Goal: Task Accomplishment & Management: Use online tool/utility

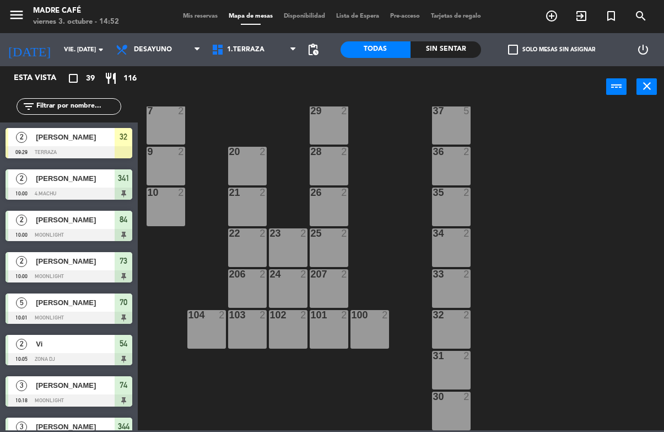
scroll to position [265, 0]
click at [131, 136] on div "32" at bounding box center [124, 137] width 18 height 18
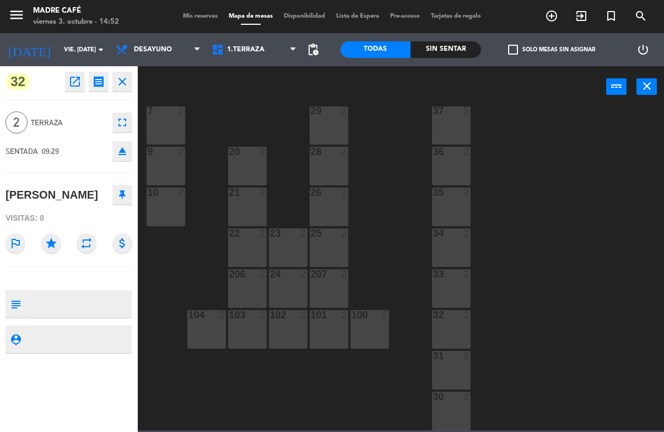
click at [124, 75] on icon "close" at bounding box center [122, 81] width 13 height 13
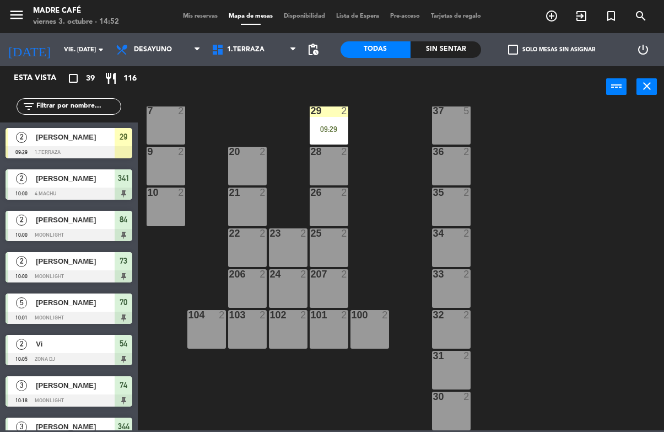
click at [340, 128] on div "09:29" at bounding box center [329, 129] width 39 height 8
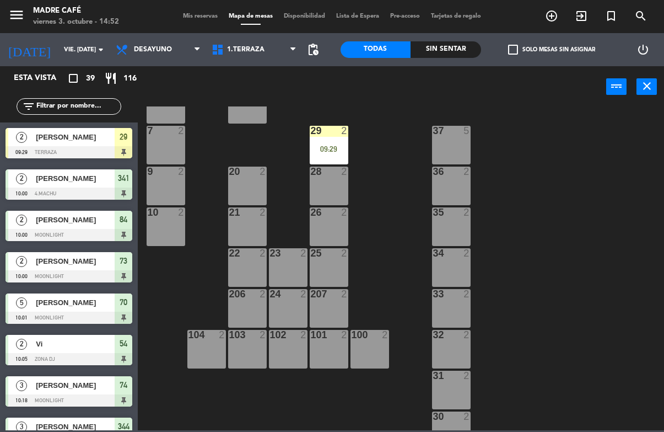
click at [336, 139] on div "29 2 09:29" at bounding box center [329, 145] width 39 height 39
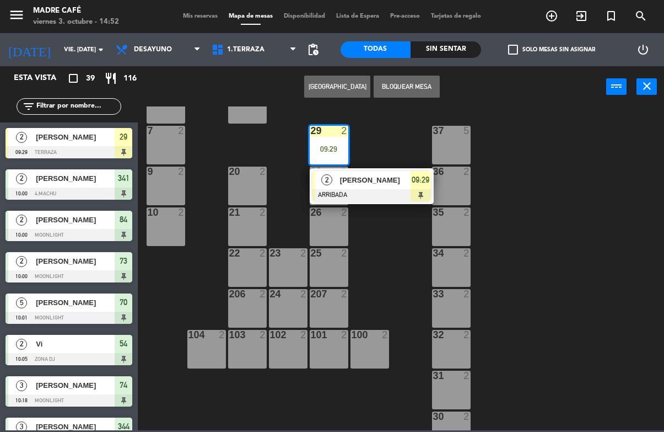
click at [426, 190] on div at bounding box center [372, 195] width 119 height 12
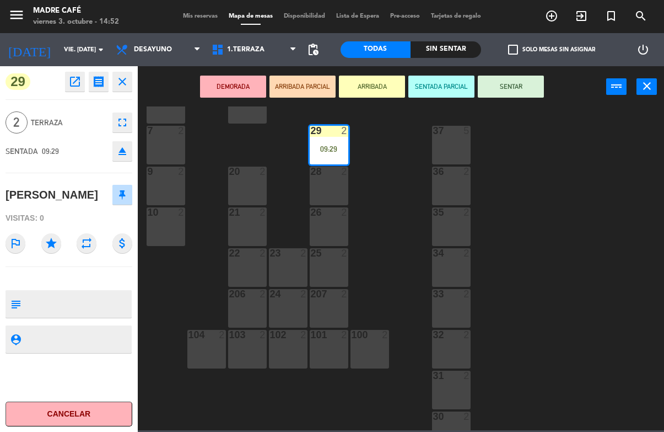
click at [520, 89] on button "SENTAR" at bounding box center [511, 87] width 66 height 22
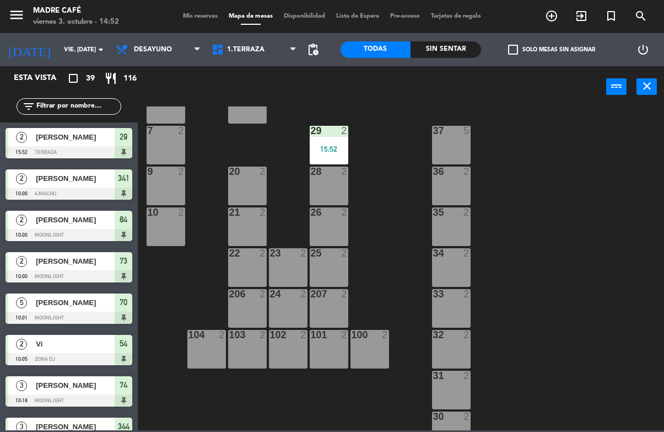
click at [330, 136] on div "29 2" at bounding box center [329, 131] width 39 height 11
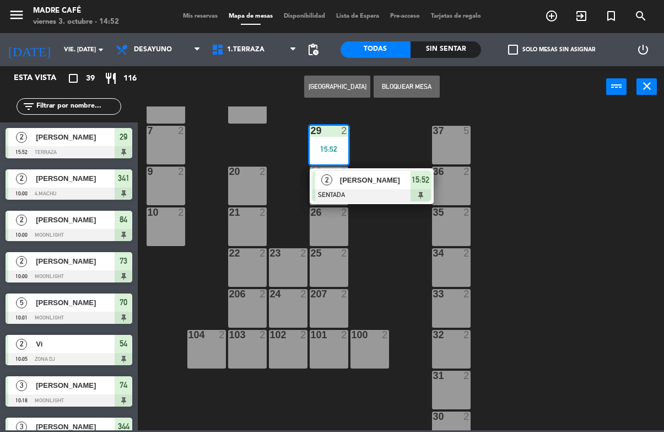
click at [427, 186] on span "15:52" at bounding box center [421, 179] width 18 height 13
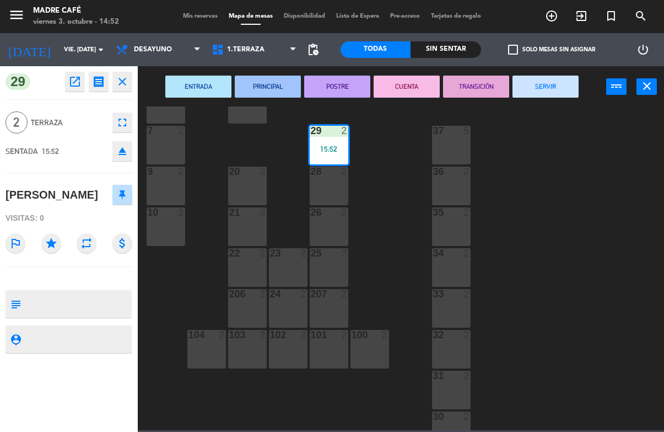
click at [555, 92] on button "SERVIR" at bounding box center [546, 87] width 66 height 22
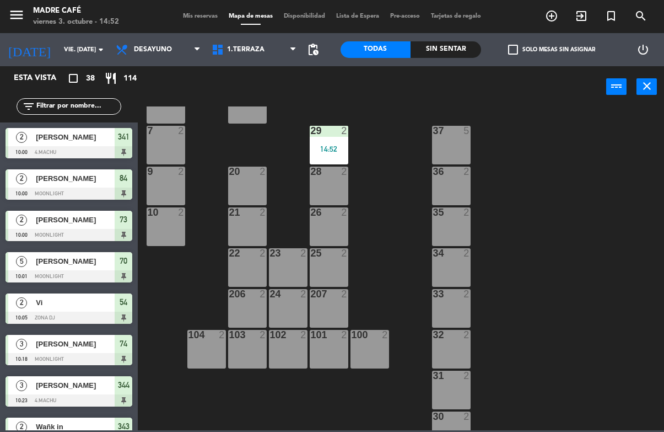
click at [267, 45] on span "1.Terraza" at bounding box center [254, 49] width 96 height 24
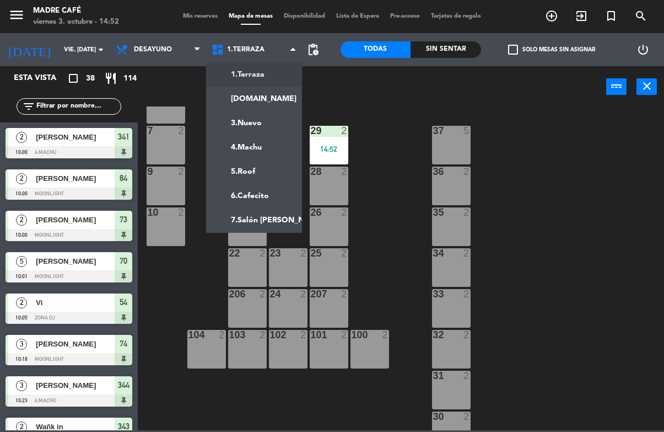
click at [271, 100] on ng-component "menu Madre Café viernes 3. octubre - 14:52 Mis reservas Mapa de mesas Disponibi…" at bounding box center [332, 215] width 664 height 430
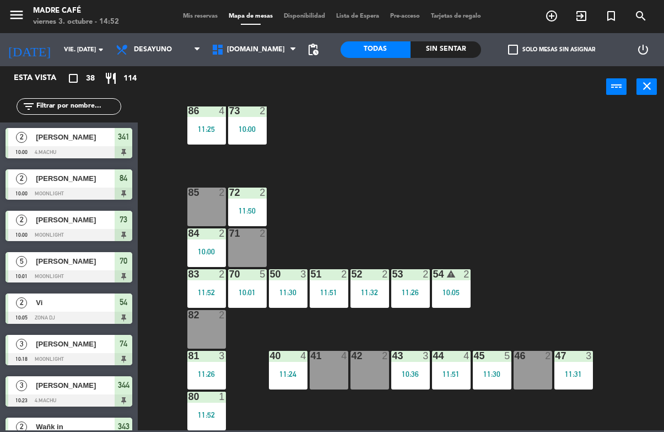
scroll to position [61, 0]
click at [568, 378] on div "11:31" at bounding box center [574, 374] width 39 height 8
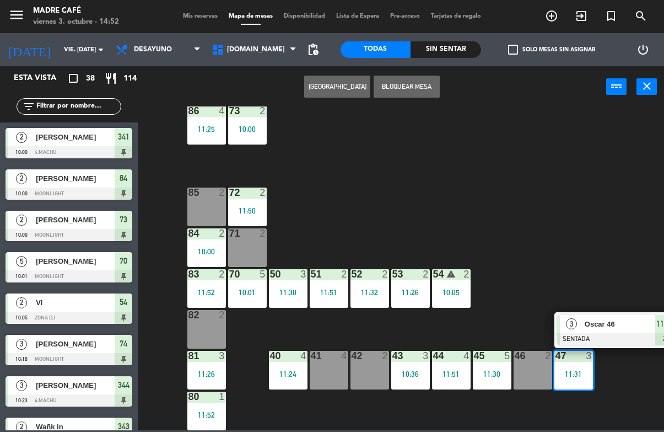
click at [657, 327] on span "11:31" at bounding box center [665, 323] width 18 height 13
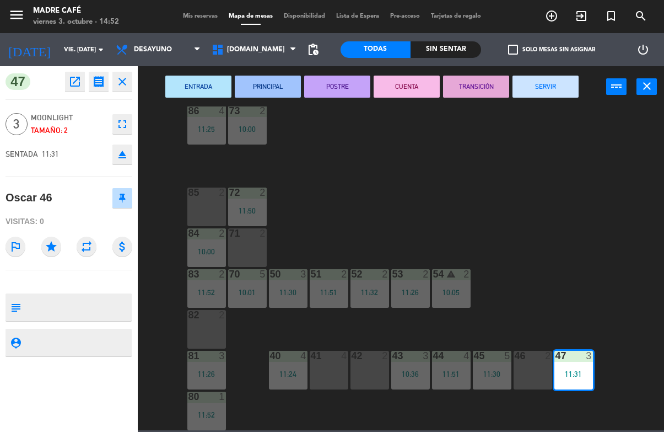
click at [560, 89] on button "SERVIR" at bounding box center [546, 87] width 66 height 22
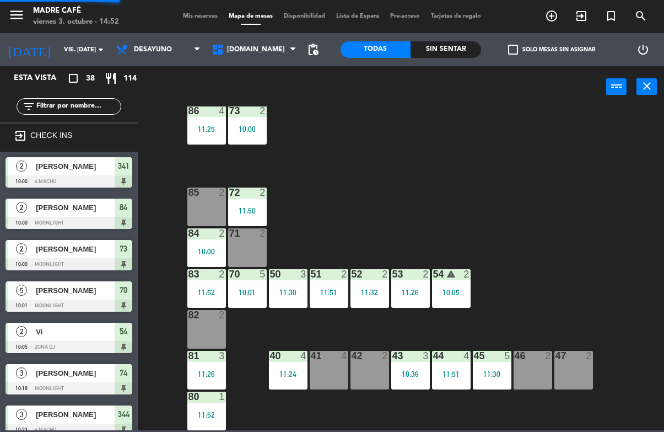
scroll to position [0, 0]
click at [498, 364] on div "45 5 11:30" at bounding box center [492, 370] width 39 height 39
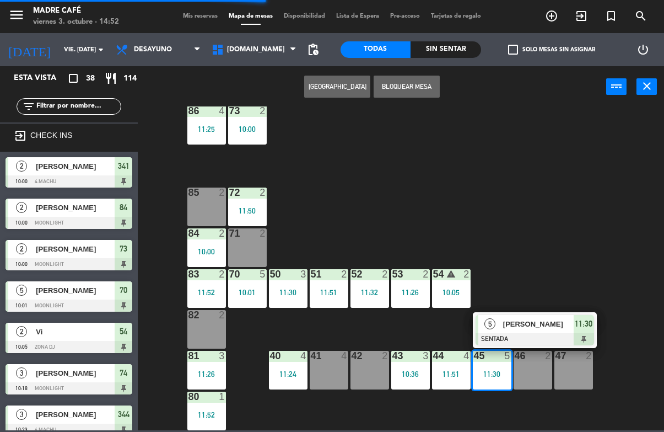
click at [583, 328] on span "11:30" at bounding box center [584, 323] width 18 height 13
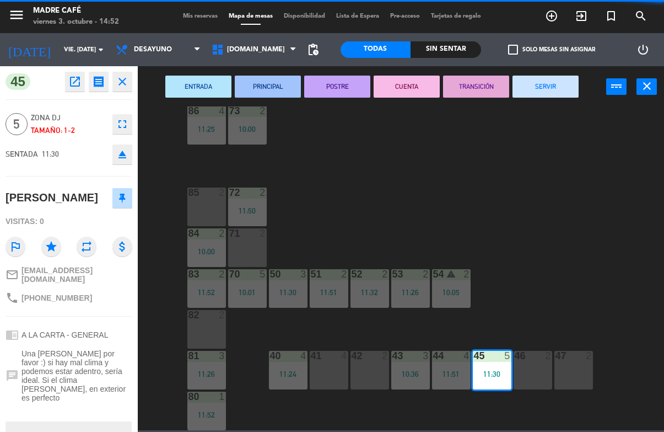
click at [568, 77] on button "SERVIR" at bounding box center [546, 87] width 66 height 22
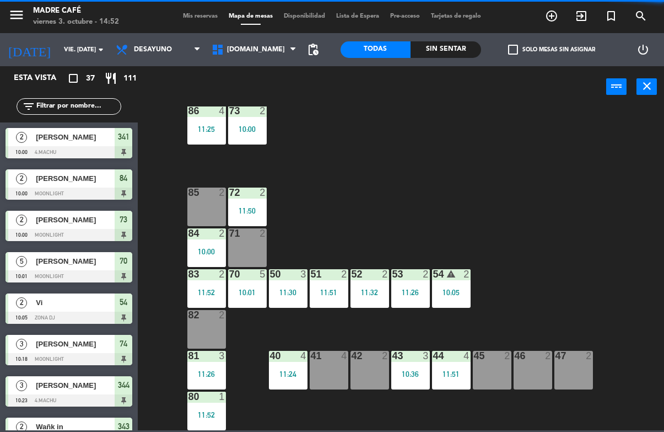
click at [453, 378] on div "11:51" at bounding box center [451, 374] width 39 height 8
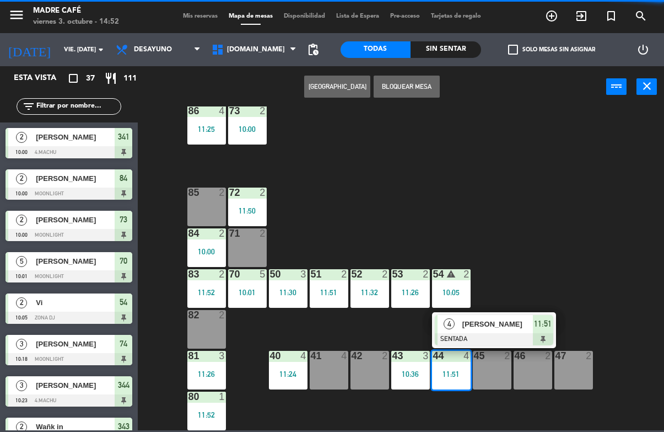
click at [545, 325] on span "11:51" at bounding box center [543, 323] width 18 height 13
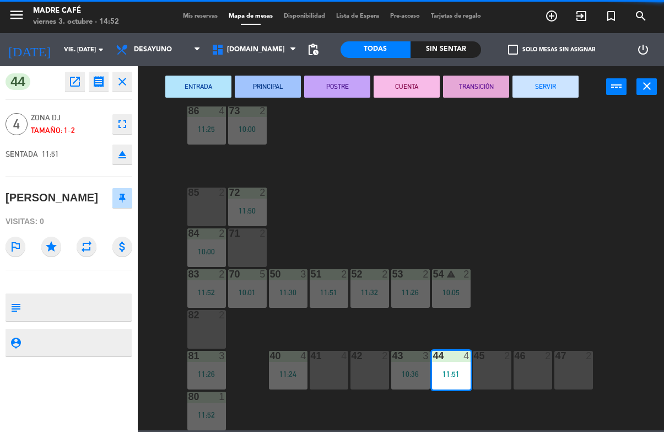
click at [554, 83] on button "SERVIR" at bounding box center [546, 87] width 66 height 22
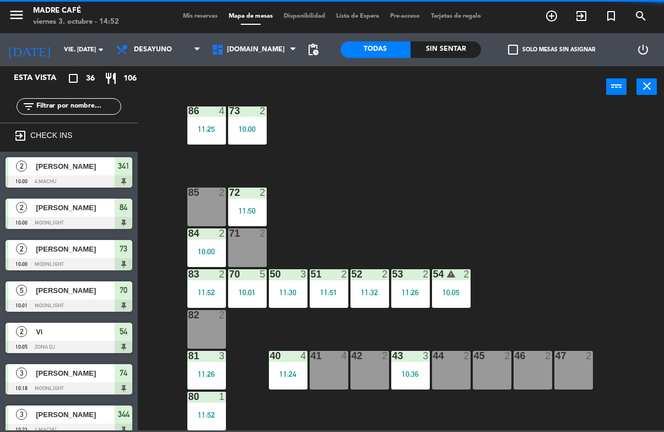
scroll to position [81, 0]
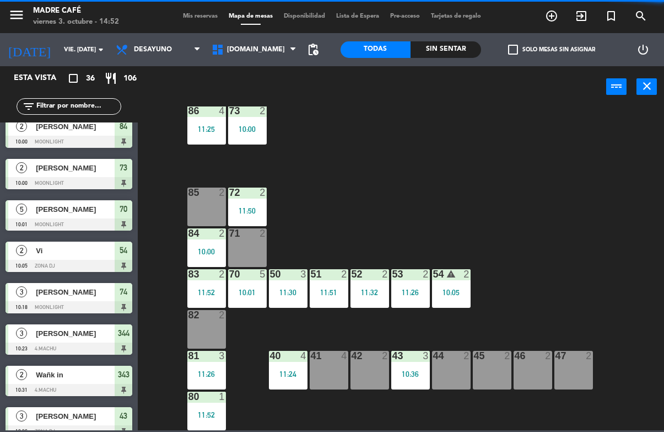
click at [417, 367] on div "43 3 10:36" at bounding box center [410, 370] width 39 height 39
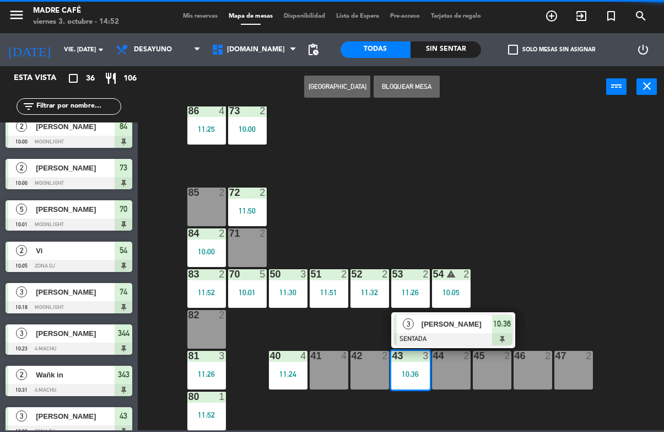
click at [505, 326] on span "10:36" at bounding box center [502, 323] width 18 height 13
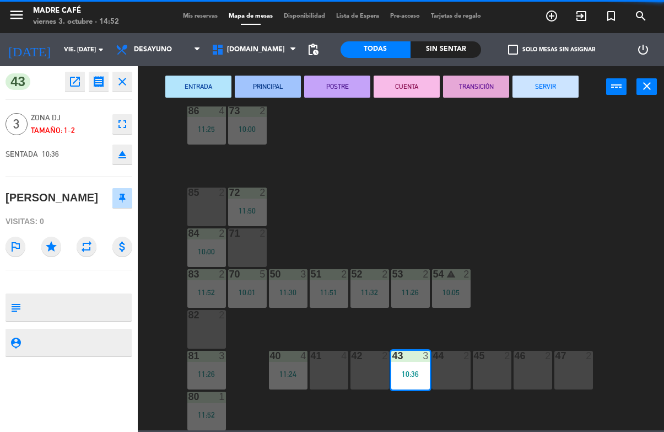
click at [566, 83] on button "SERVIR" at bounding box center [546, 87] width 66 height 22
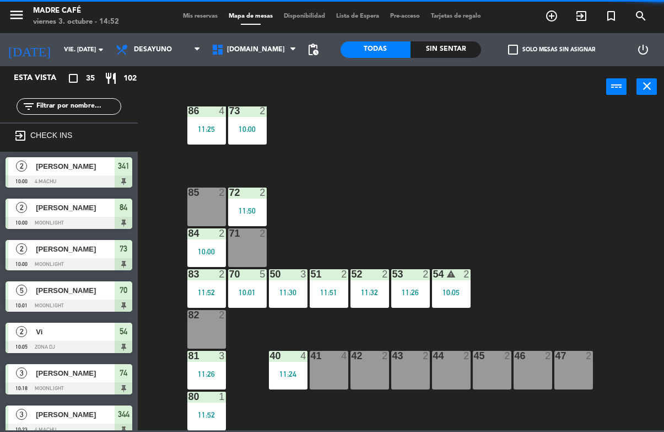
scroll to position [0, 0]
click at [294, 362] on div "40 4 11:24" at bounding box center [288, 370] width 39 height 39
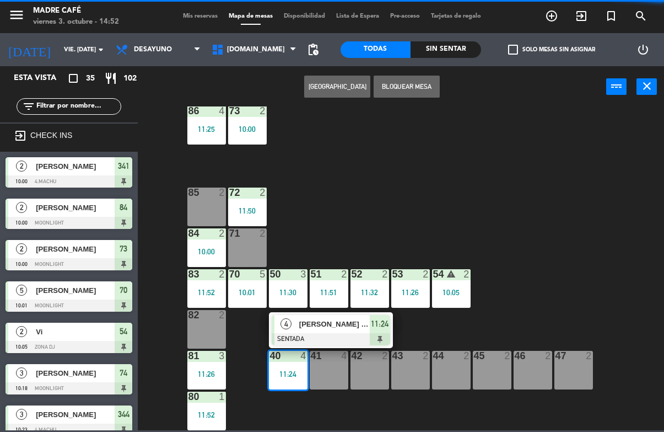
click at [389, 325] on div "11:24" at bounding box center [380, 324] width 20 height 18
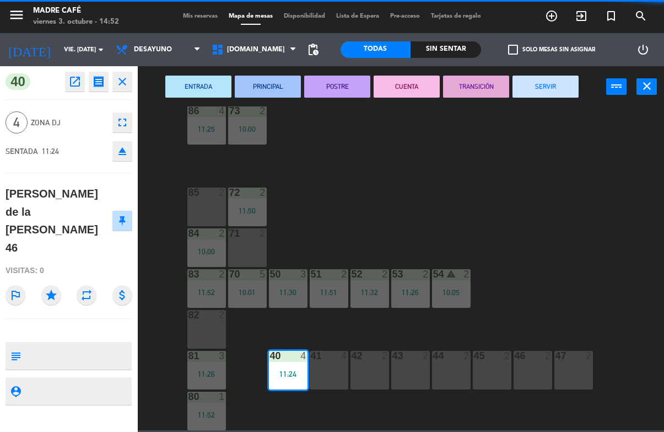
click at [567, 82] on button "SERVIR" at bounding box center [546, 87] width 66 height 22
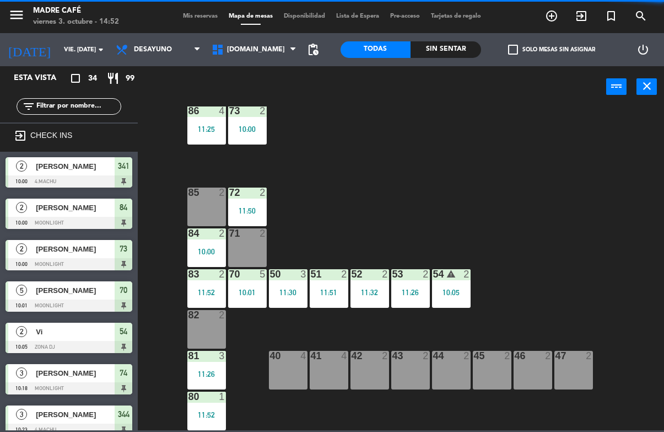
click at [219, 406] on div "80 1 11:52" at bounding box center [206, 410] width 39 height 39
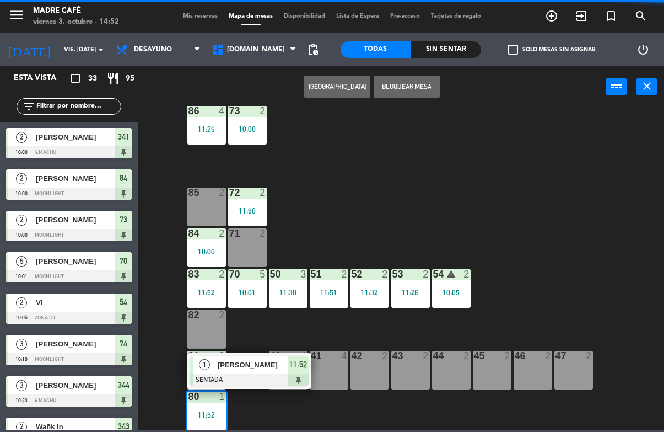
click at [304, 367] on span "11:52" at bounding box center [298, 364] width 18 height 13
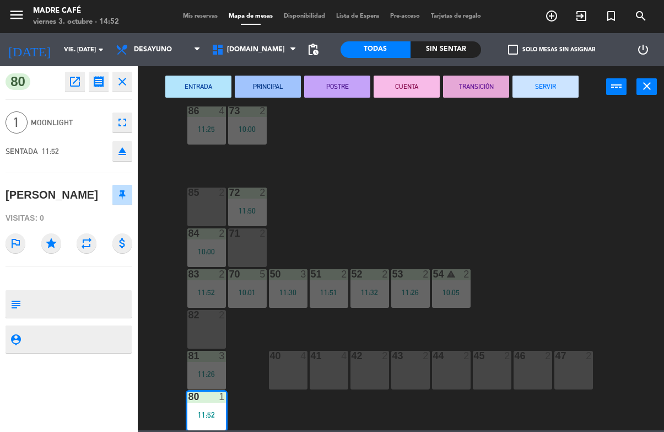
click at [551, 87] on button "SERVIR" at bounding box center [546, 87] width 66 height 22
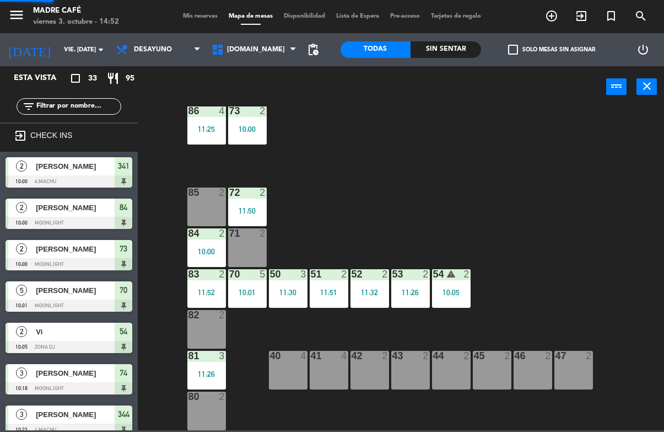
scroll to position [120, 0]
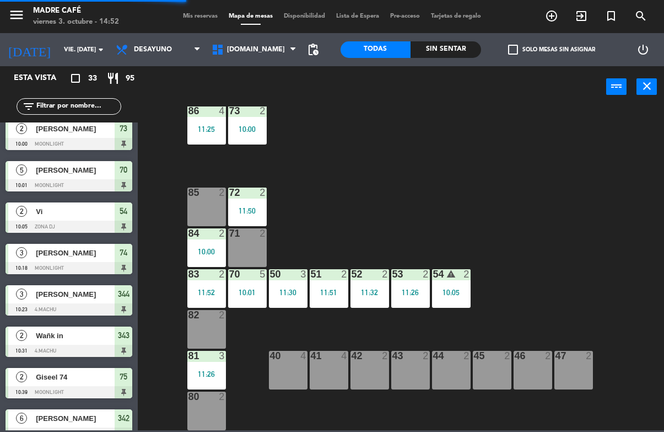
click at [210, 368] on div "81 3 11:26" at bounding box center [206, 370] width 39 height 39
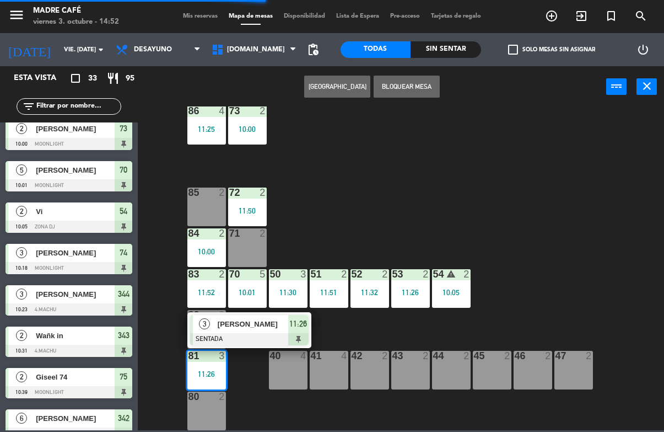
click at [308, 324] on div "11:26" at bounding box center [298, 324] width 20 height 18
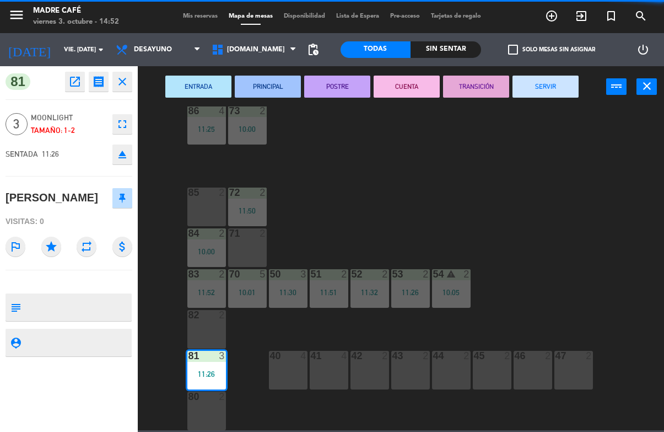
click at [542, 89] on button "SERVIR" at bounding box center [546, 87] width 66 height 22
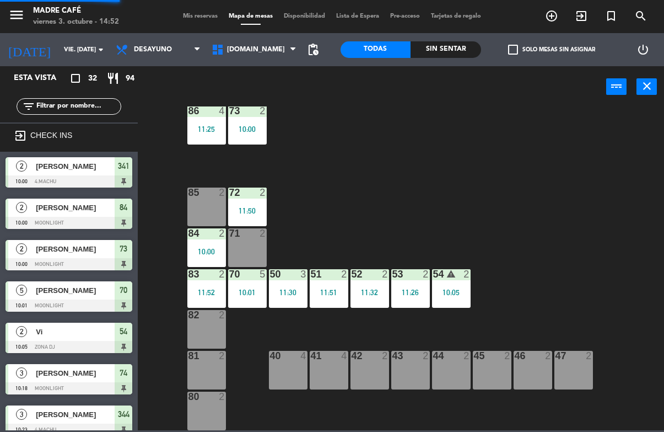
scroll to position [0, 0]
click at [446, 292] on div "10:05" at bounding box center [451, 292] width 39 height 8
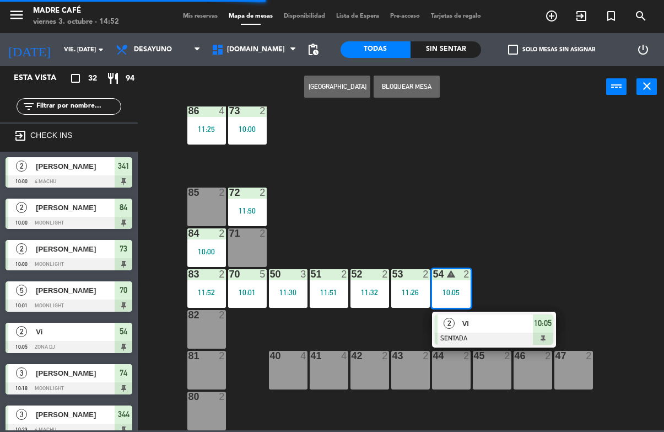
click at [553, 325] on div "2 Vi SENTADA 10:05" at bounding box center [494, 329] width 124 height 36
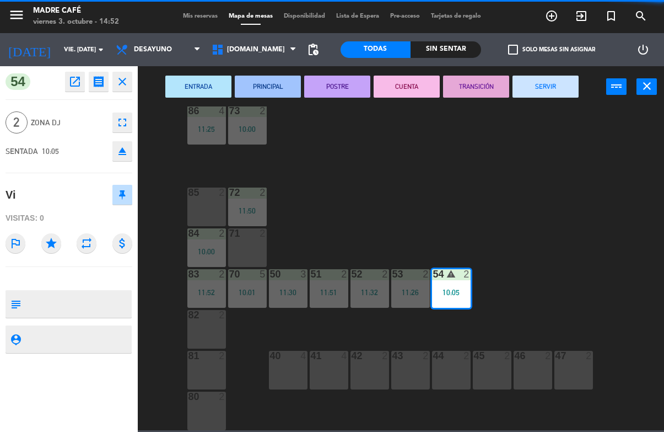
click at [569, 89] on button "SERVIR" at bounding box center [546, 87] width 66 height 22
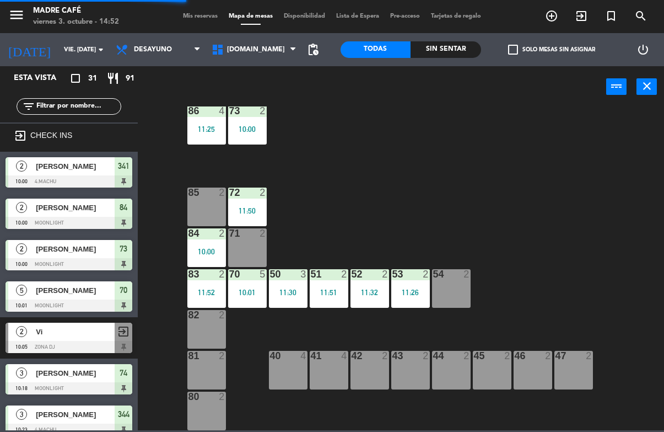
click at [416, 284] on div "53 2 11:26" at bounding box center [410, 288] width 39 height 39
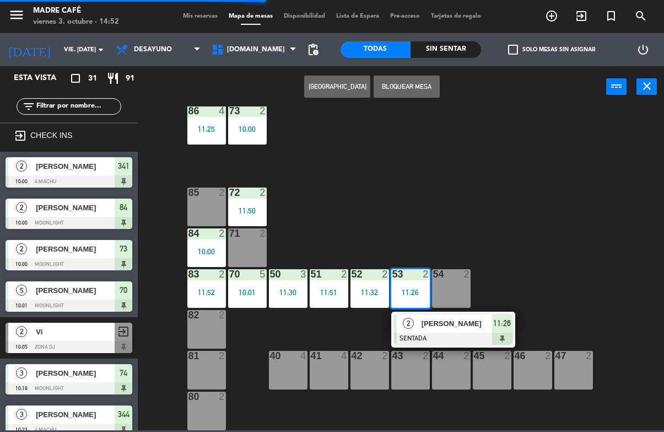
click at [505, 331] on div "11:26" at bounding box center [502, 323] width 20 height 18
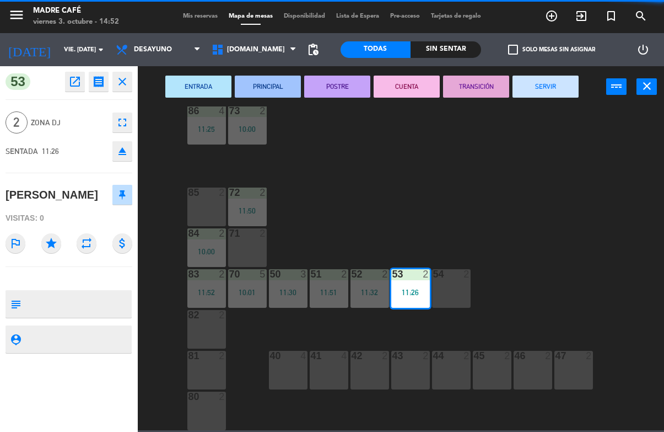
click at [567, 91] on button "SERVIR" at bounding box center [546, 87] width 66 height 22
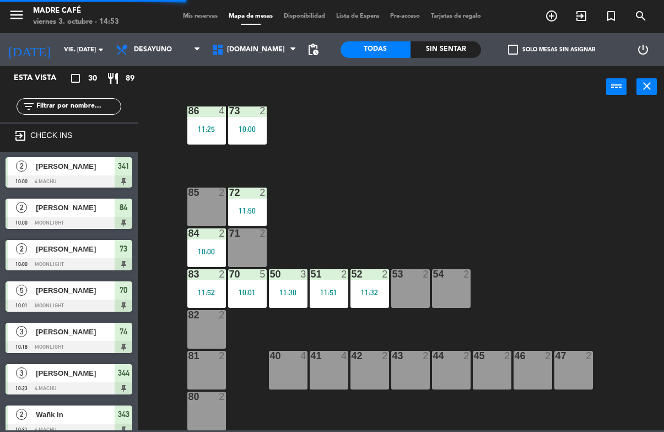
click at [373, 283] on div "52 2 11:32" at bounding box center [370, 288] width 39 height 39
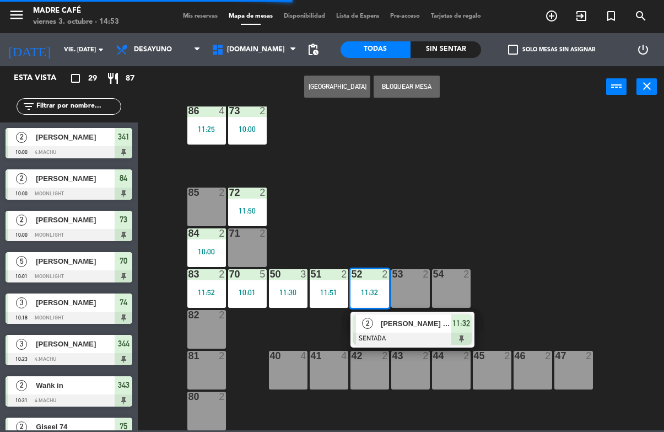
click at [470, 334] on div at bounding box center [412, 338] width 119 height 12
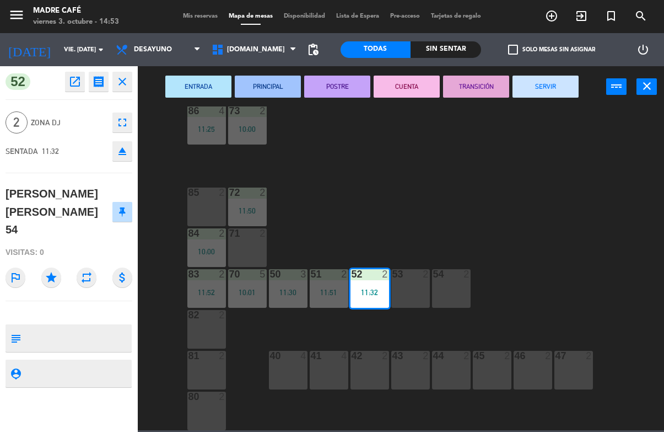
click at [574, 67] on div "ENTRADA PRINCIPAL POSTRE CUENTA TRANSICIÓN SERVIR power_input close" at bounding box center [372, 87] width 469 height 42
click at [558, 87] on button "SERVIR" at bounding box center [546, 87] width 66 height 22
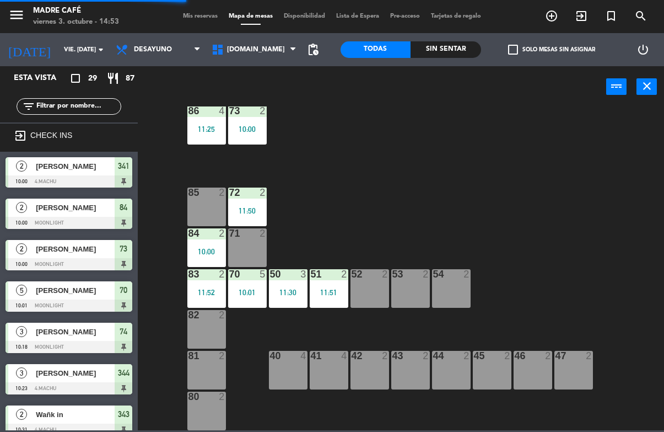
click at [345, 289] on div "11:51" at bounding box center [329, 292] width 39 height 8
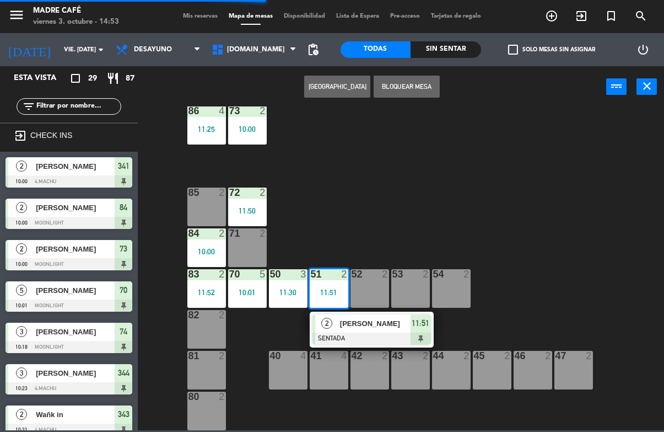
click at [426, 336] on div at bounding box center [372, 338] width 119 height 12
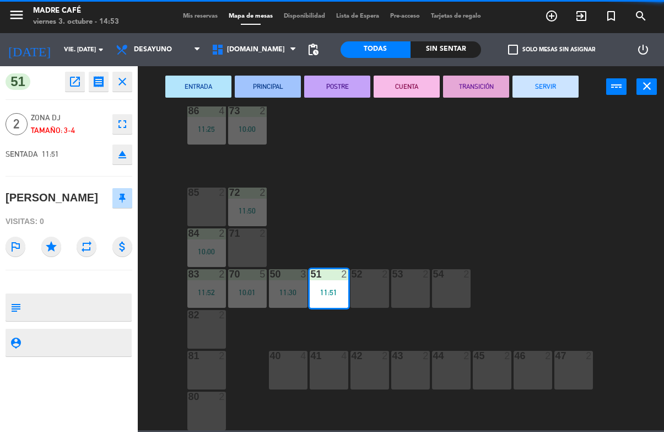
click at [553, 89] on button "SERVIR" at bounding box center [546, 87] width 66 height 22
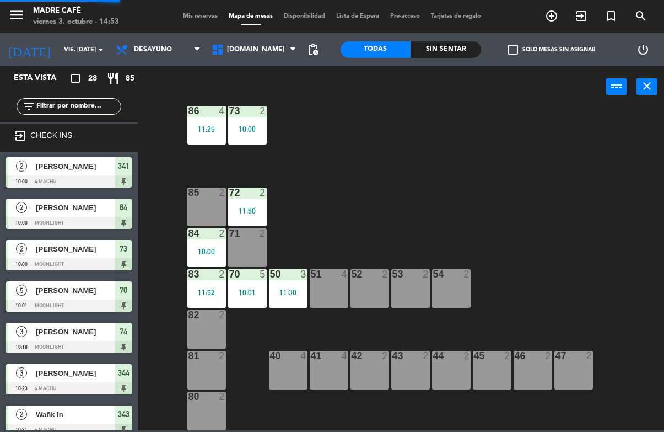
scroll to position [48, 0]
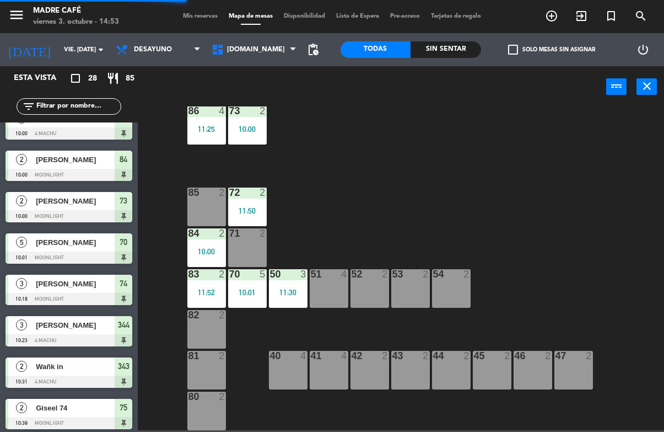
click at [295, 286] on div "50 3 11:30" at bounding box center [288, 288] width 39 height 39
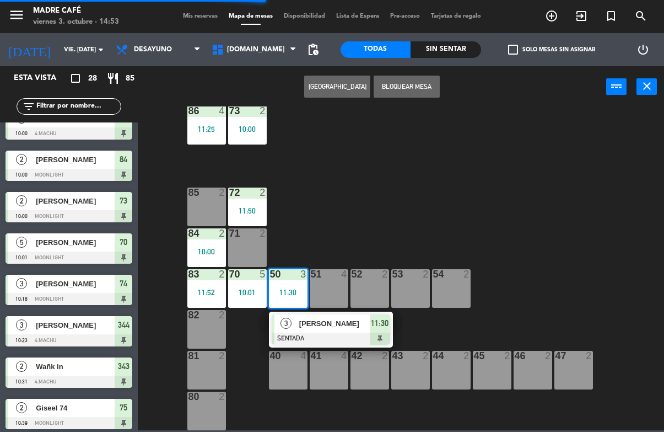
click at [386, 337] on div at bounding box center [331, 338] width 119 height 12
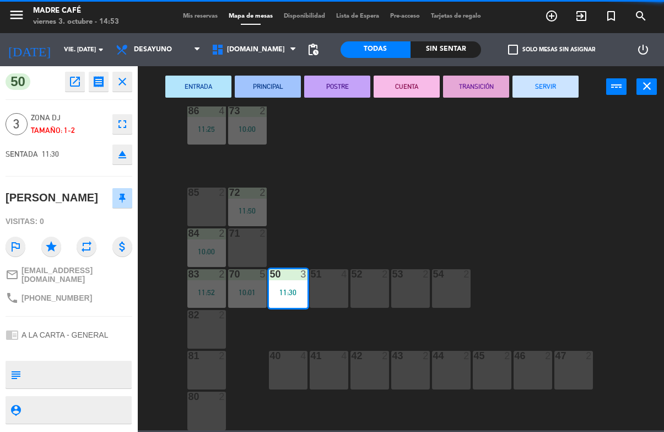
click at [560, 94] on button "SERVIR" at bounding box center [546, 87] width 66 height 22
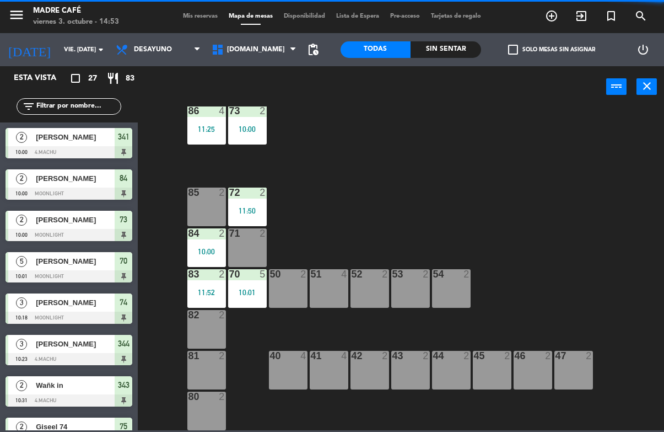
scroll to position [0, 0]
click at [250, 285] on div "70 5 10:01" at bounding box center [247, 288] width 39 height 39
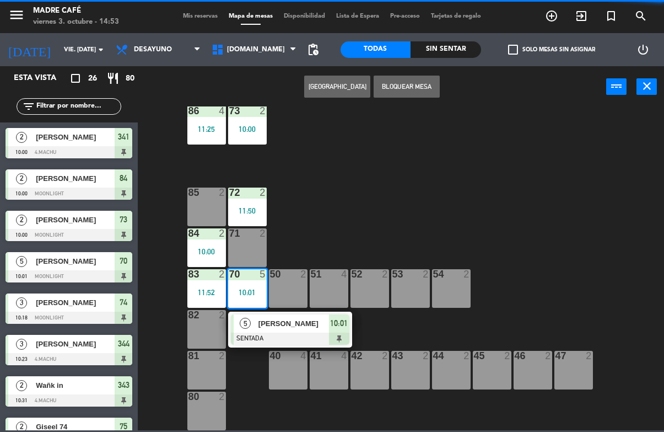
click at [348, 330] on div "10:01" at bounding box center [339, 323] width 20 height 18
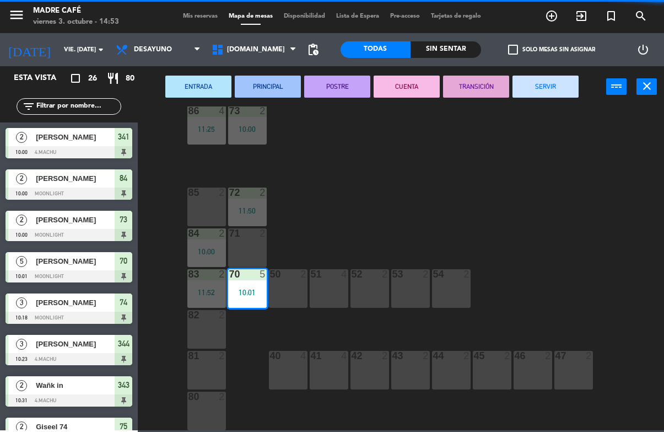
click at [561, 82] on button "SERVIR" at bounding box center [546, 87] width 66 height 22
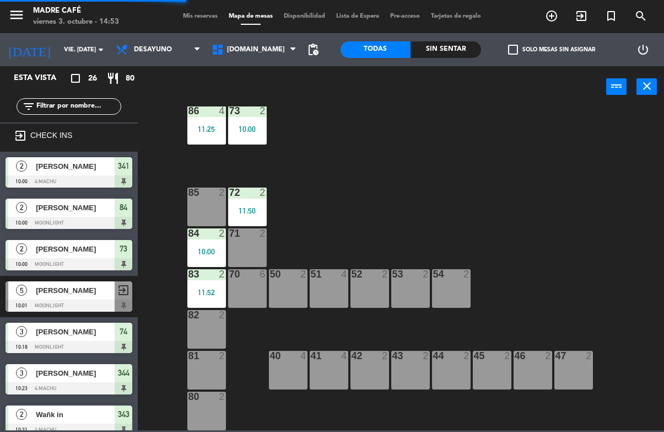
click at [208, 286] on div "83 2 11:52" at bounding box center [206, 288] width 39 height 39
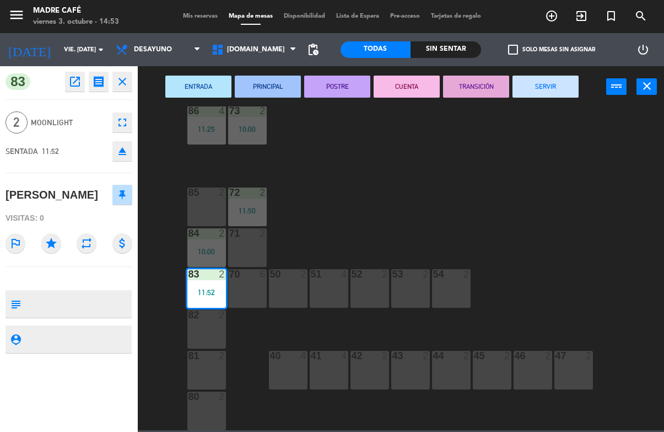
click at [567, 88] on button "SERVIR" at bounding box center [546, 87] width 66 height 22
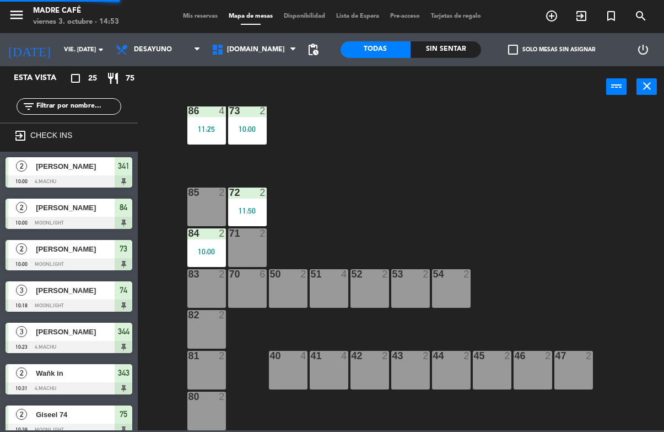
scroll to position [46, 0]
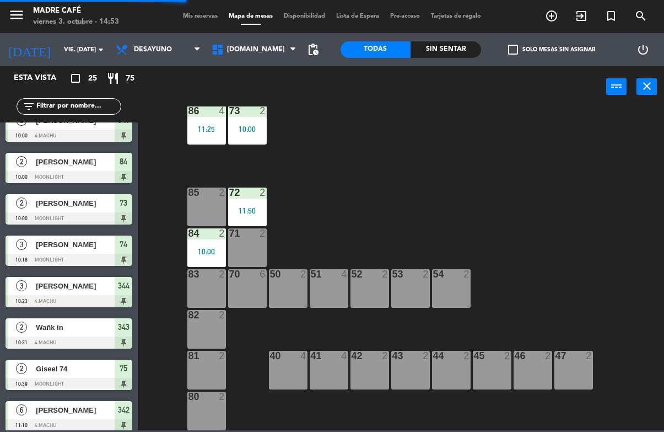
click at [200, 248] on div "10:00" at bounding box center [206, 251] width 39 height 8
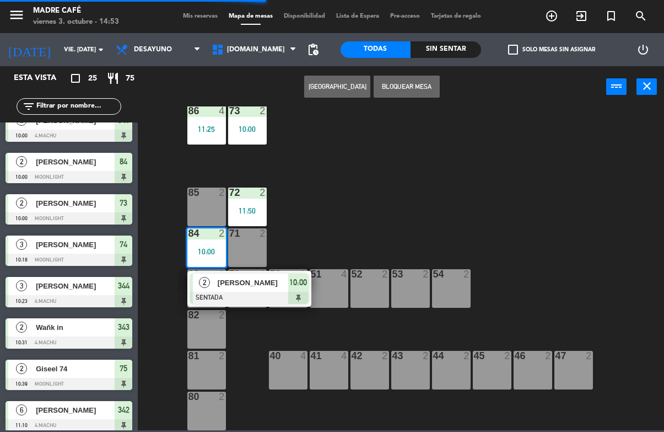
click at [304, 290] on div "10:00" at bounding box center [298, 282] width 20 height 18
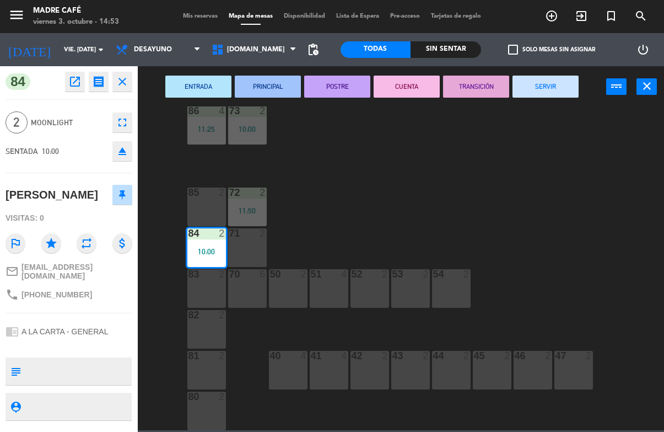
click at [559, 84] on button "SERVIR" at bounding box center [546, 87] width 66 height 22
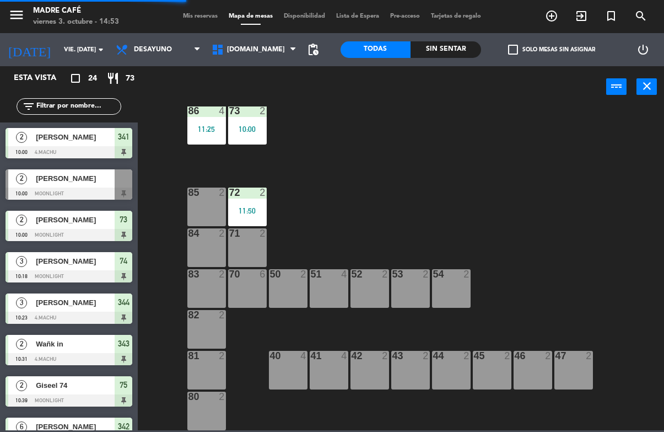
click at [253, 198] on div "72 2" at bounding box center [247, 192] width 39 height 11
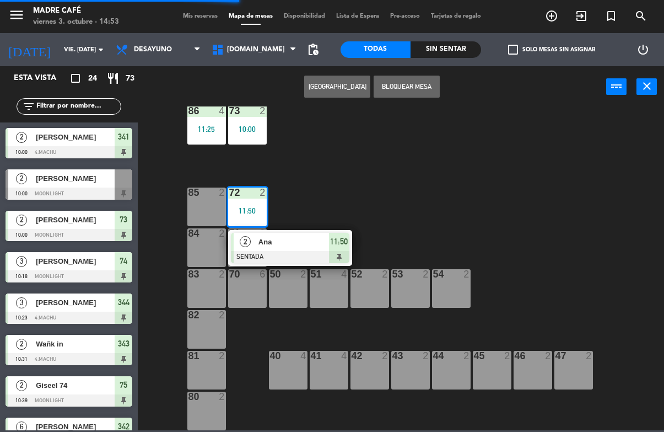
click at [349, 250] on div "2 [PERSON_NAME] SENTADA 11:50" at bounding box center [290, 248] width 124 height 36
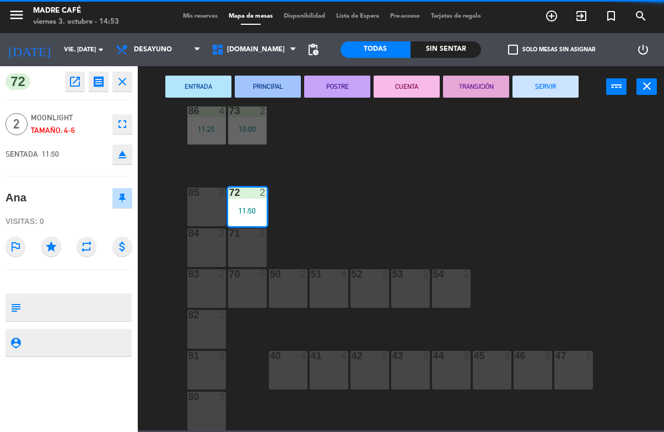
click at [557, 85] on button "SERVIR" at bounding box center [546, 87] width 66 height 22
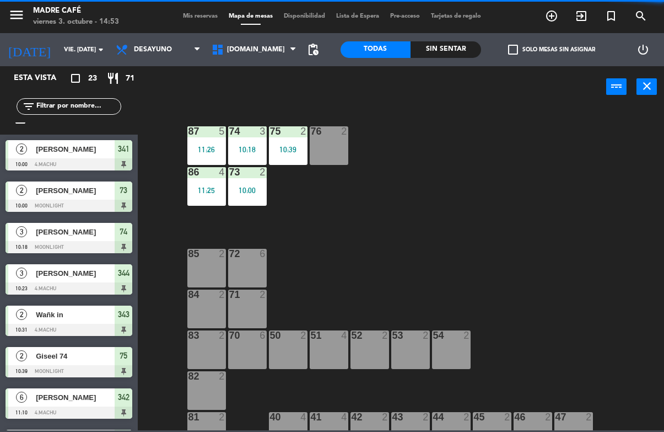
scroll to position [0, 0]
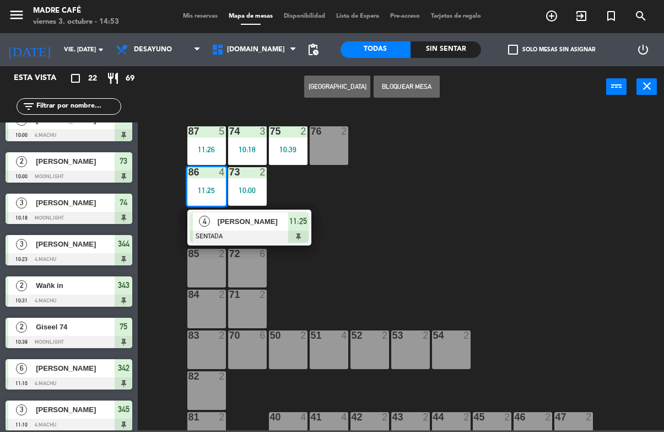
click at [302, 229] on div "11:25" at bounding box center [298, 221] width 20 height 18
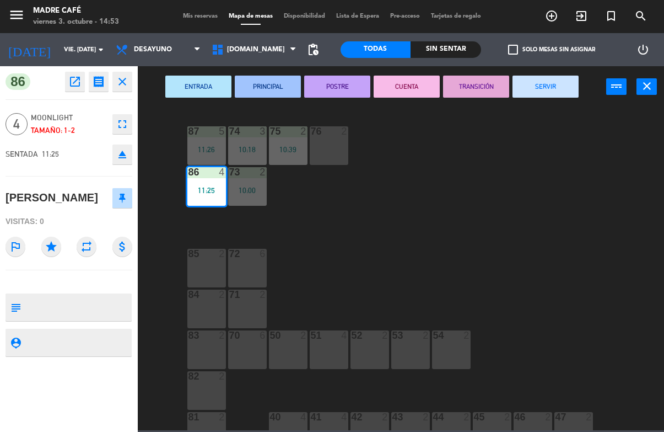
click at [564, 92] on button "SERVIR" at bounding box center [546, 87] width 66 height 22
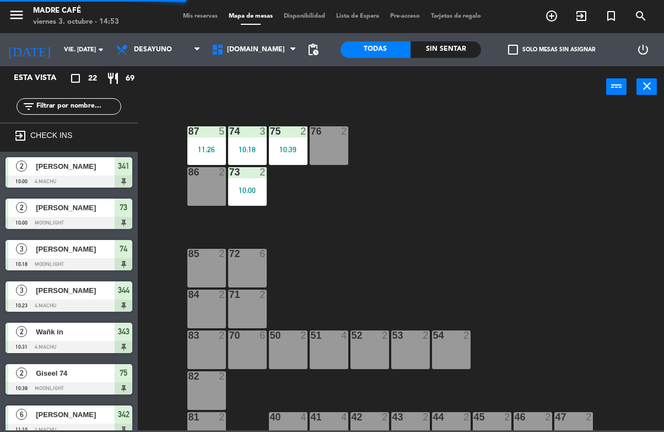
click at [252, 183] on div "73 2 10:00" at bounding box center [247, 186] width 39 height 39
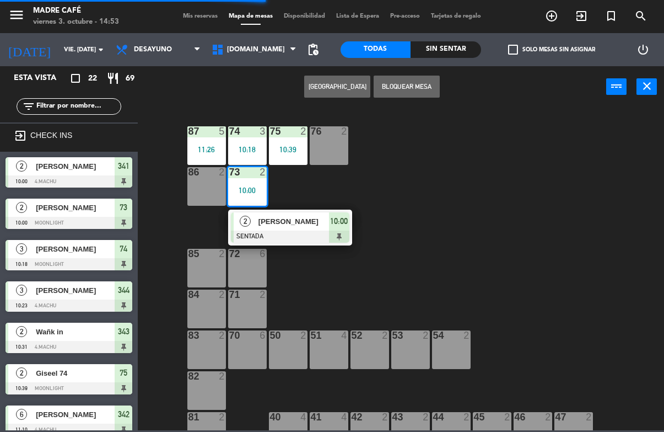
click at [347, 233] on div at bounding box center [290, 236] width 119 height 12
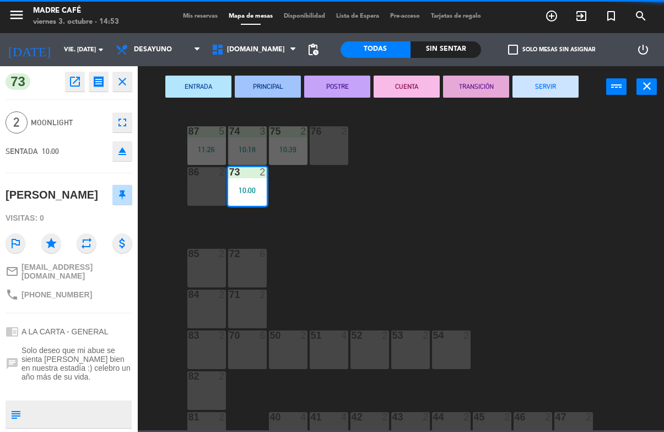
click at [560, 82] on button "SERVIR" at bounding box center [546, 87] width 66 height 22
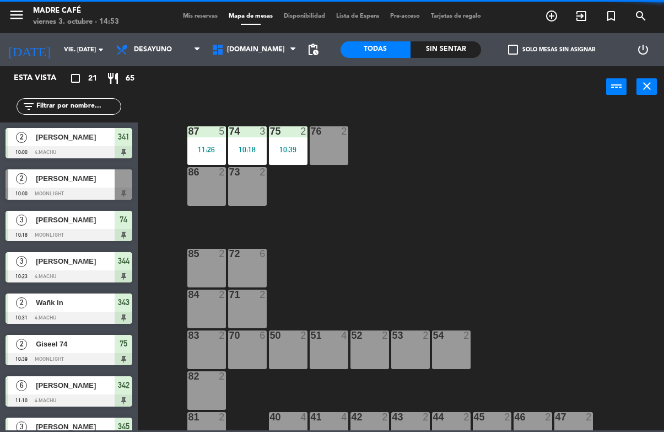
click at [289, 146] on div "10:39" at bounding box center [288, 150] width 39 height 8
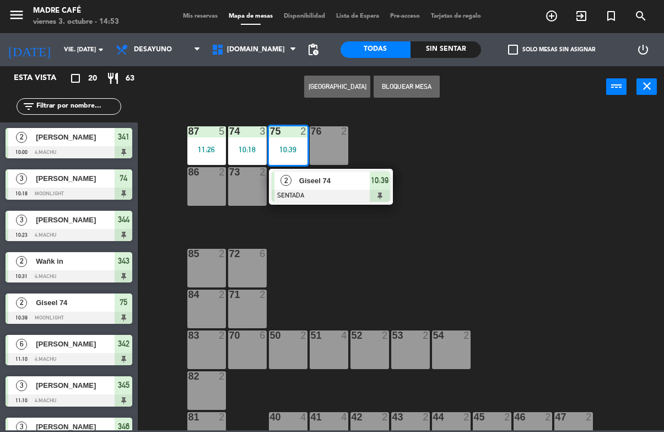
click at [389, 189] on div "10:39" at bounding box center [380, 180] width 20 height 18
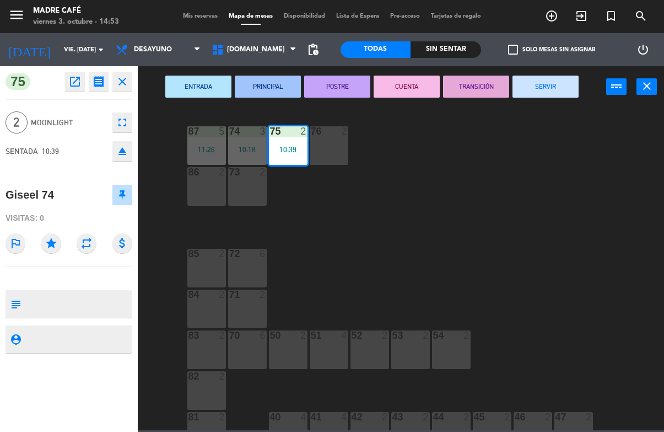
click at [555, 91] on button "SERVIR" at bounding box center [546, 87] width 66 height 22
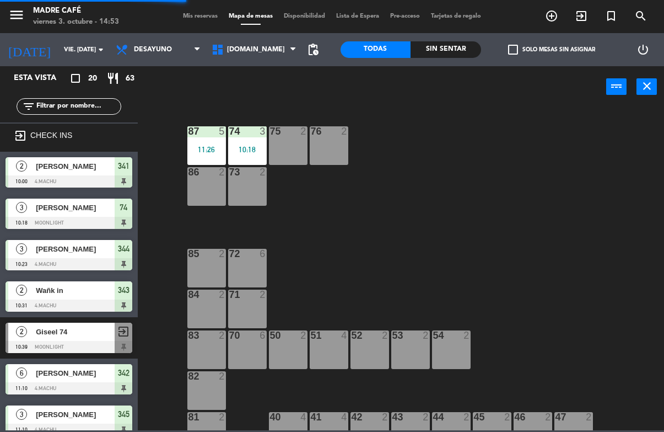
click at [249, 142] on div "74 3 10:18" at bounding box center [247, 145] width 39 height 39
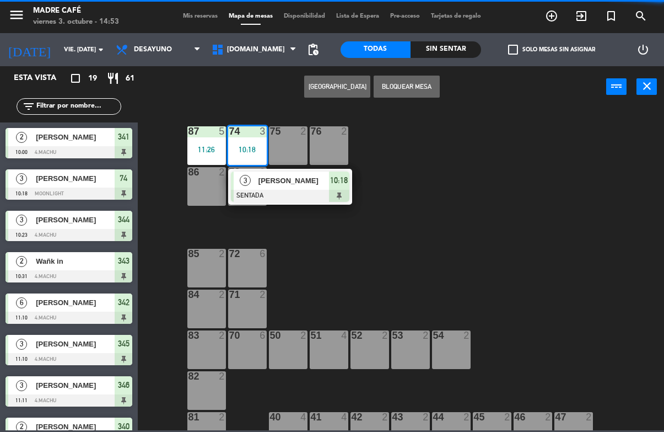
click at [342, 185] on span "10:18" at bounding box center [339, 180] width 18 height 13
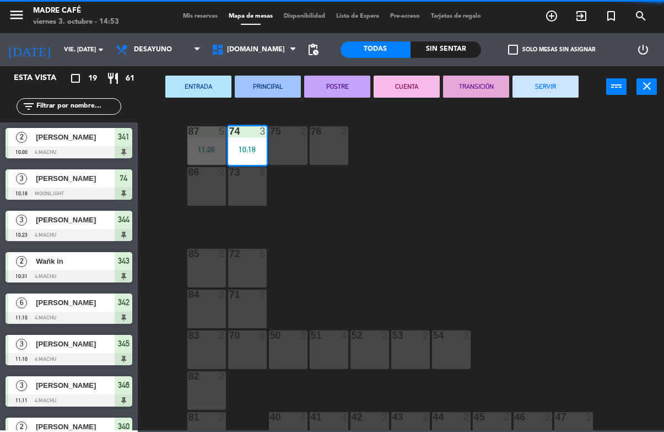
click at [564, 88] on button "SERVIR" at bounding box center [546, 87] width 66 height 22
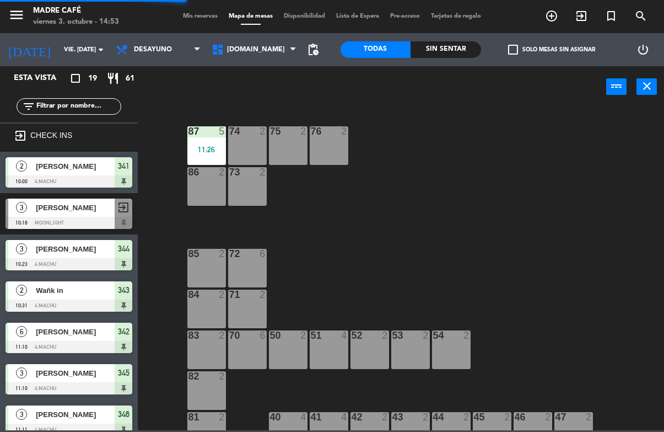
click at [216, 142] on div "87 5 11:26" at bounding box center [206, 145] width 39 height 39
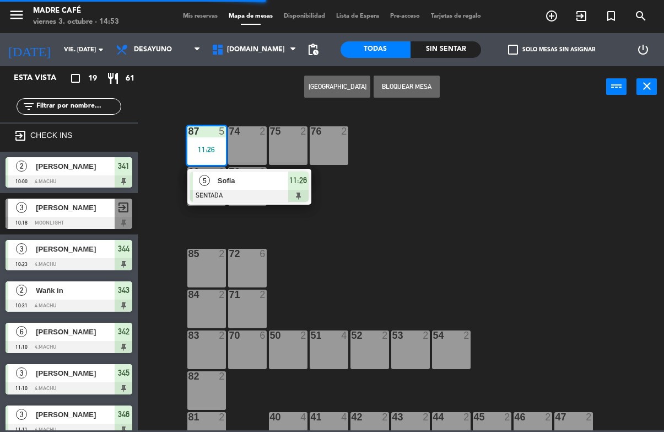
click at [306, 190] on div at bounding box center [249, 196] width 119 height 12
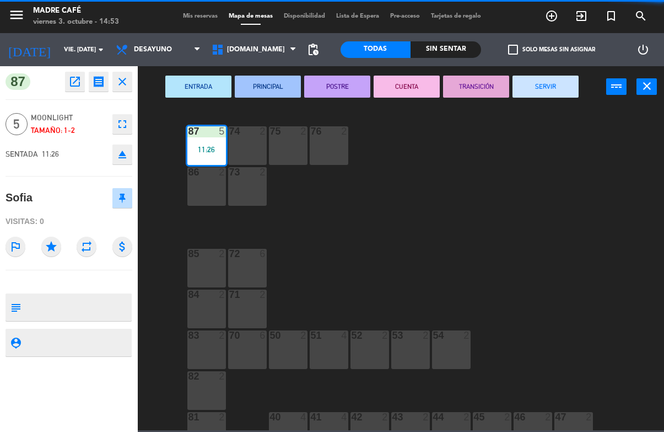
click at [560, 85] on button "SERVIR" at bounding box center [546, 87] width 66 height 22
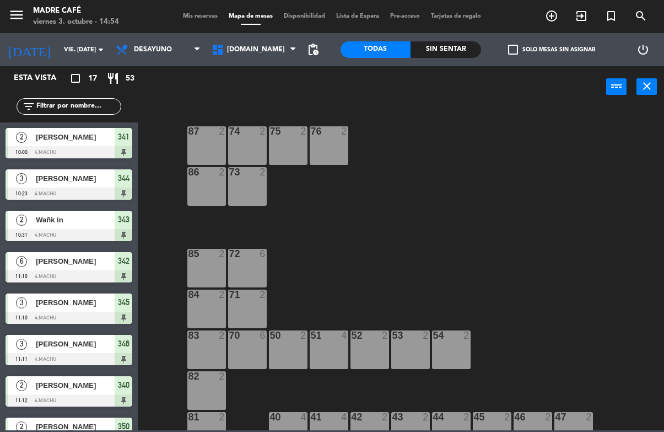
click at [247, 40] on span "[DOMAIN_NAME]" at bounding box center [254, 49] width 96 height 24
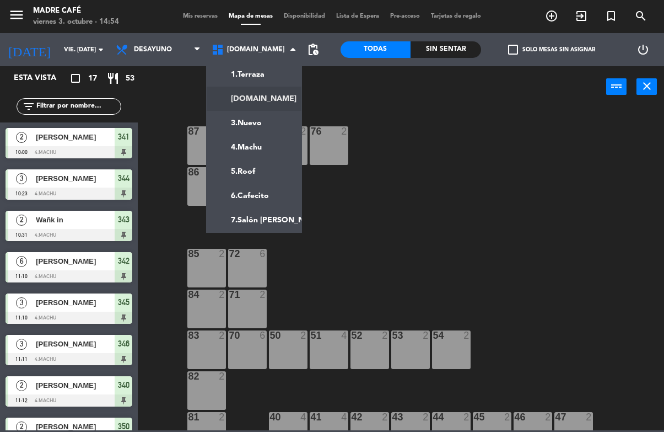
click at [271, 122] on ng-component "menu Madre Café viernes 3. octubre - 14:54 Mis reservas Mapa de mesas Disponibi…" at bounding box center [332, 215] width 664 height 430
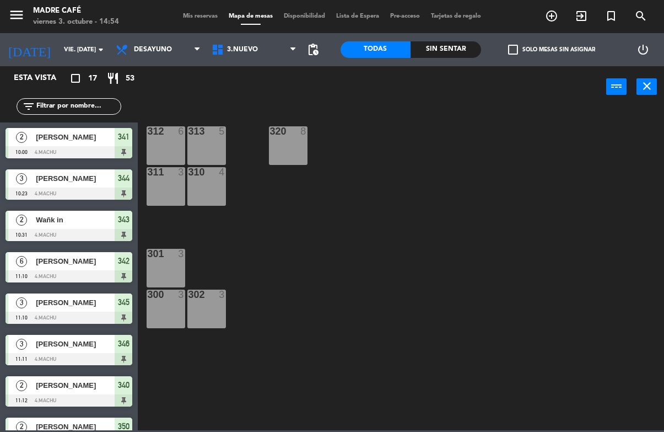
click at [243, 61] on span "3.Nuevo" at bounding box center [254, 49] width 96 height 24
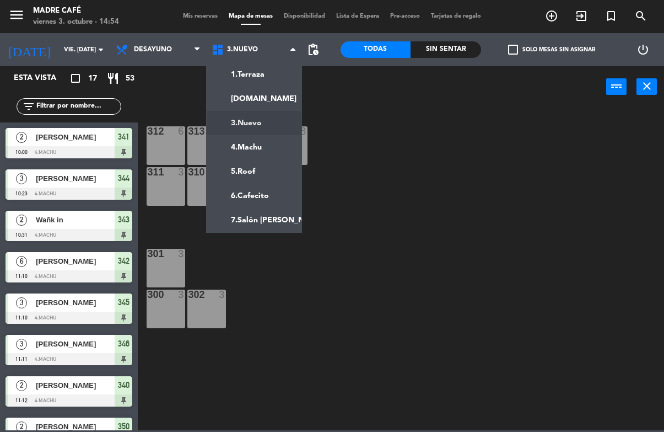
click at [272, 143] on ng-component "menu Madre Café viernes 3. octubre - 14:54 Mis reservas Mapa de mesas Disponibi…" at bounding box center [332, 215] width 664 height 430
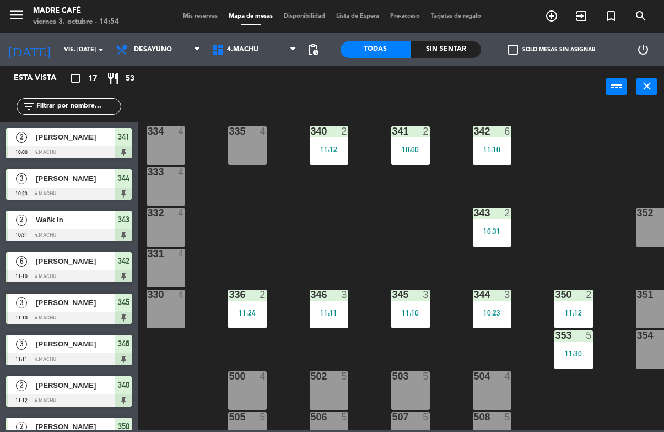
click at [572, 341] on div "353 5" at bounding box center [574, 335] width 39 height 11
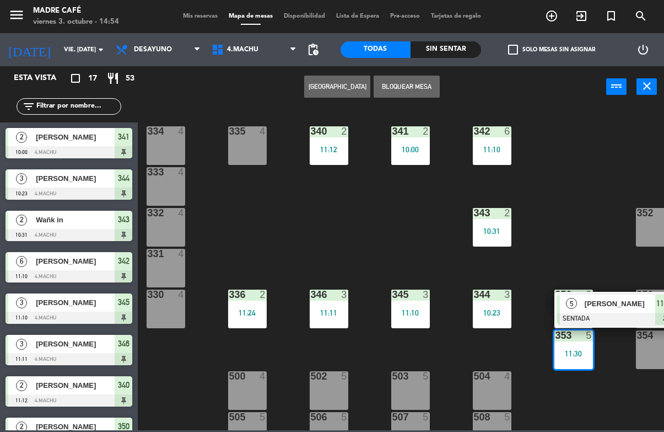
click at [656, 308] on span "11:30" at bounding box center [665, 303] width 18 height 13
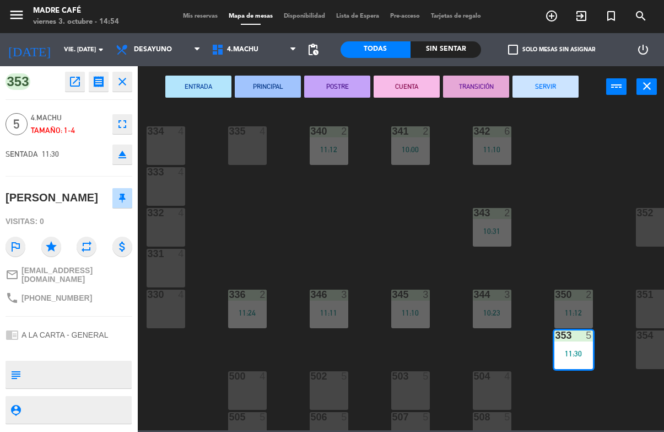
click at [565, 85] on button "SERVIR" at bounding box center [546, 87] width 66 height 22
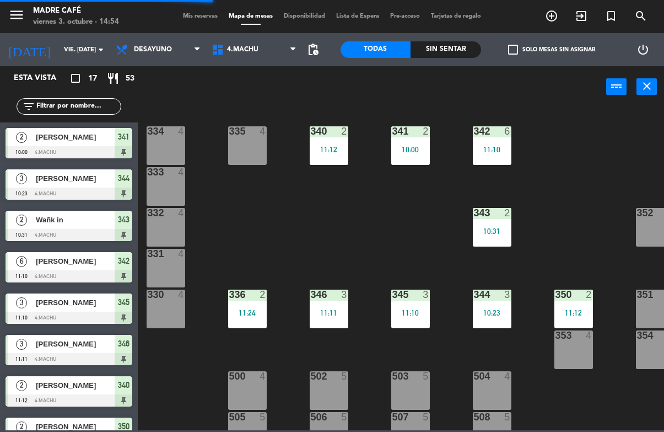
click at [573, 305] on div "350 2 11:12" at bounding box center [574, 308] width 39 height 39
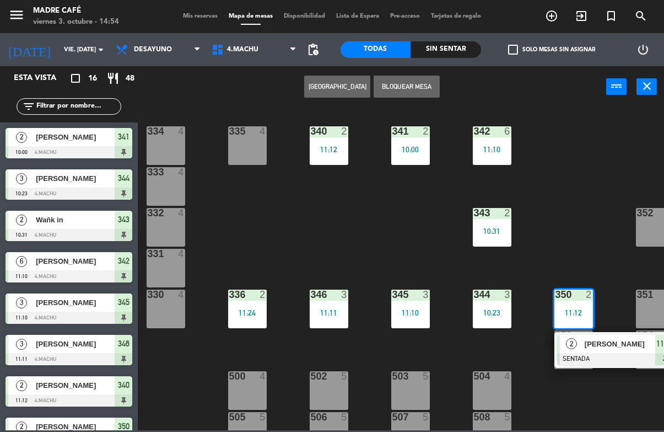
click at [658, 345] on span "11:12" at bounding box center [665, 343] width 18 height 13
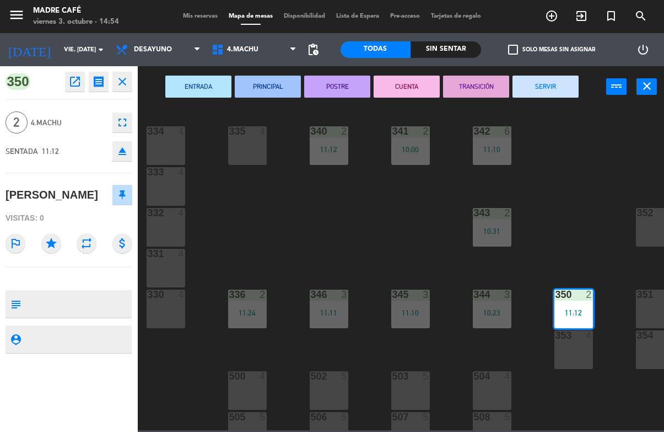
click at [567, 90] on button "SERVIR" at bounding box center [546, 87] width 66 height 22
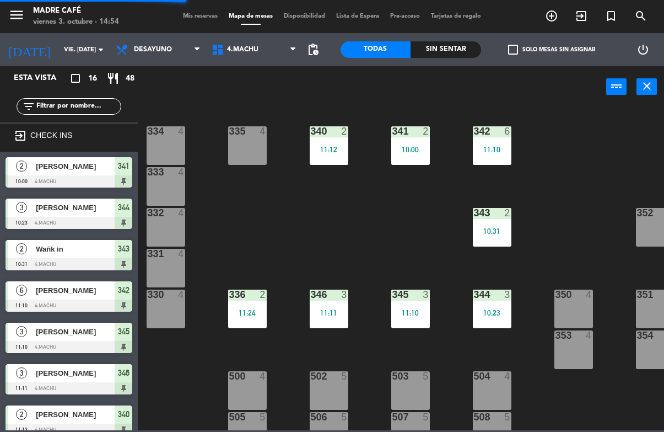
click at [496, 299] on div at bounding box center [492, 294] width 18 height 10
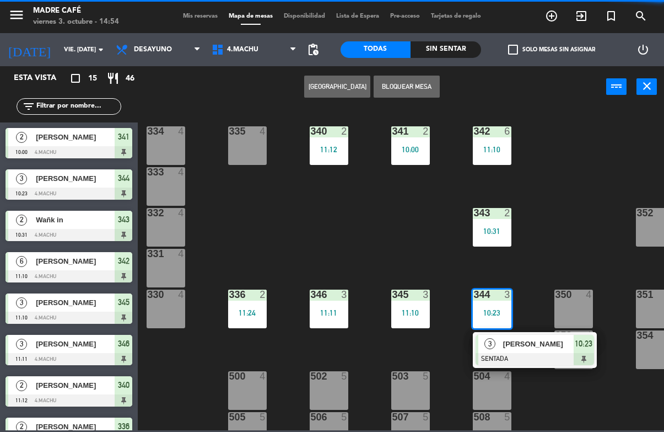
click at [582, 345] on span "10:23" at bounding box center [584, 343] width 18 height 13
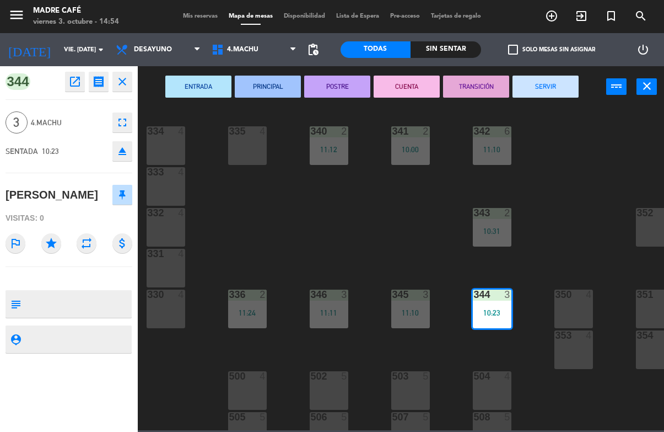
click at [561, 83] on button "SERVIR" at bounding box center [546, 87] width 66 height 22
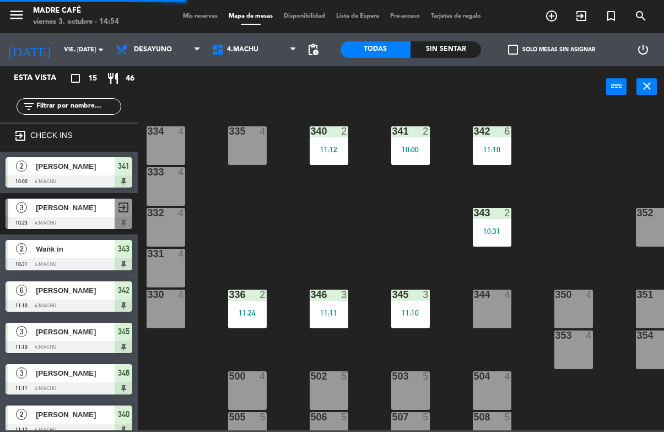
click at [496, 219] on div "343 2 10:31" at bounding box center [492, 227] width 39 height 39
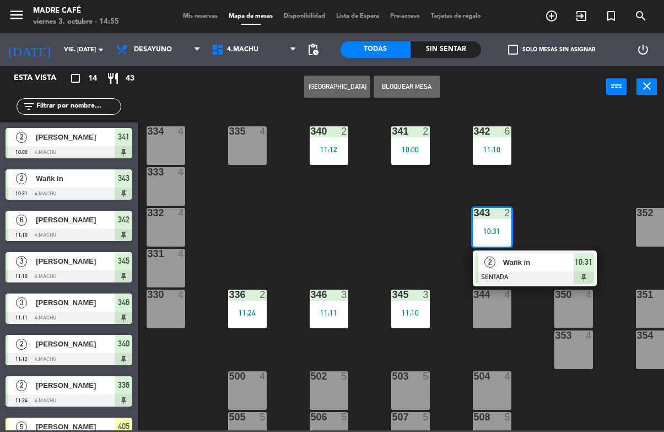
click at [585, 264] on span "10:31" at bounding box center [584, 261] width 18 height 13
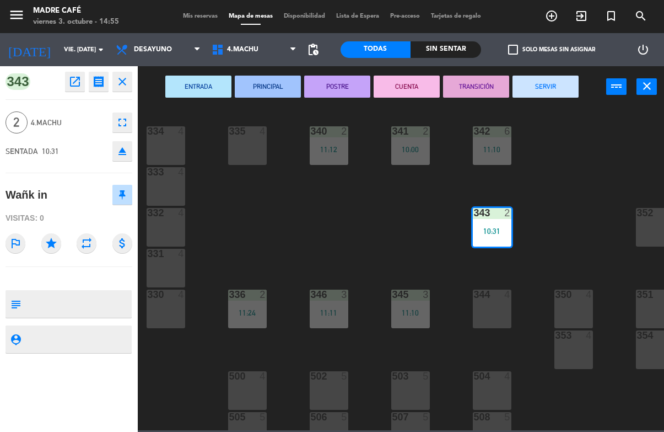
click at [568, 93] on button "SERVIR" at bounding box center [546, 87] width 66 height 22
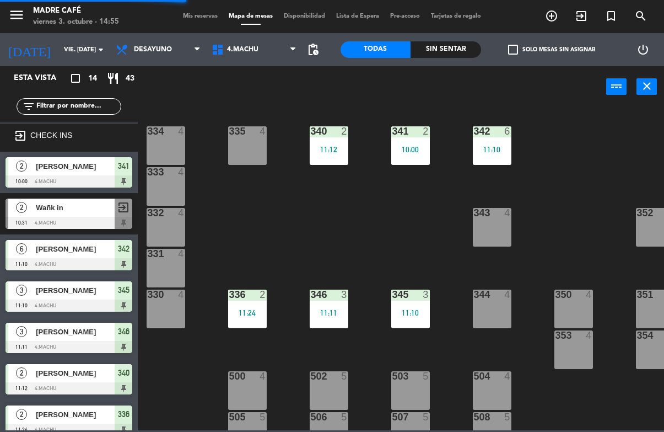
click at [497, 146] on div "11:10" at bounding box center [492, 150] width 39 height 8
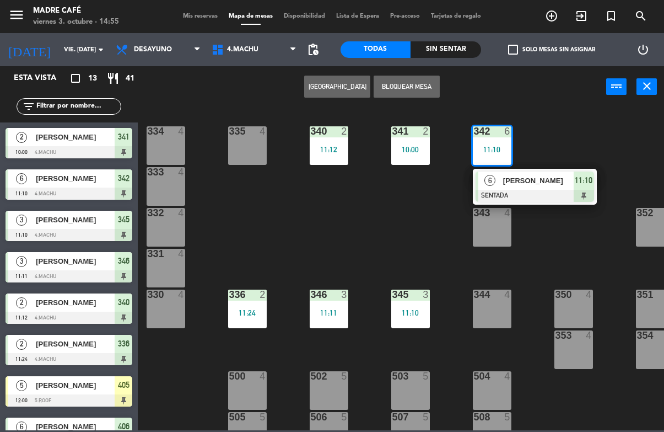
click at [589, 182] on span "11:10" at bounding box center [584, 180] width 18 height 13
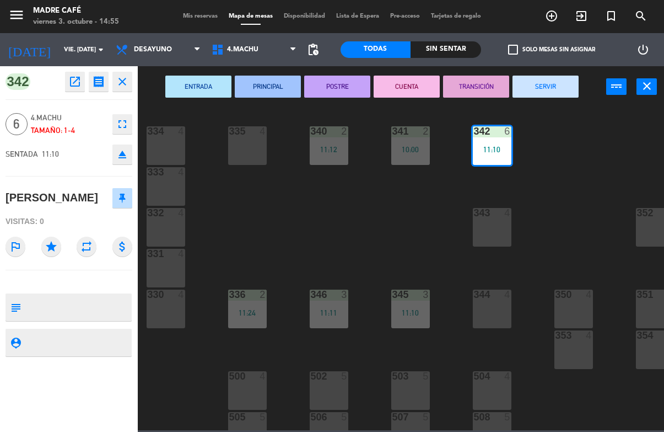
click at [557, 91] on button "SERVIR" at bounding box center [546, 87] width 66 height 22
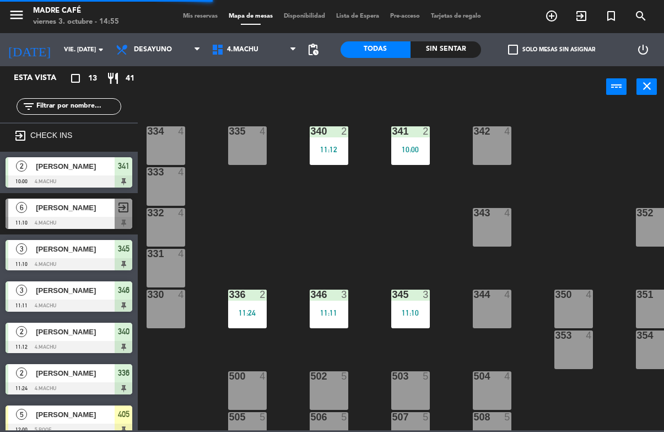
click at [409, 133] on div at bounding box center [410, 131] width 18 height 10
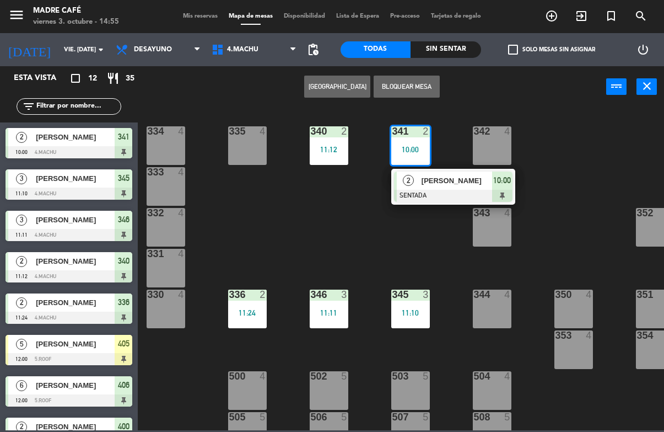
click at [498, 185] on span "10:00" at bounding box center [502, 180] width 18 height 13
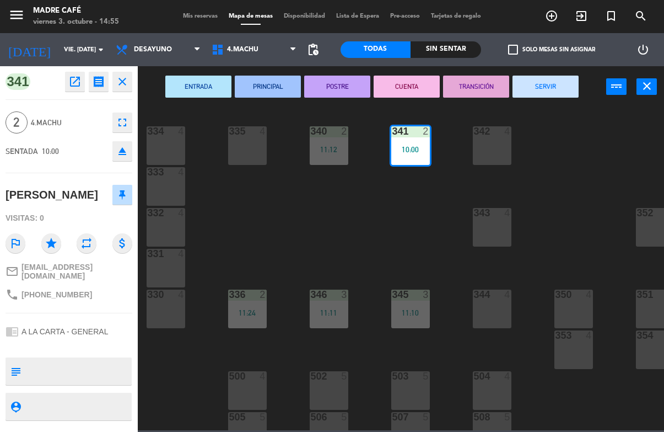
click at [566, 83] on button "SERVIR" at bounding box center [546, 87] width 66 height 22
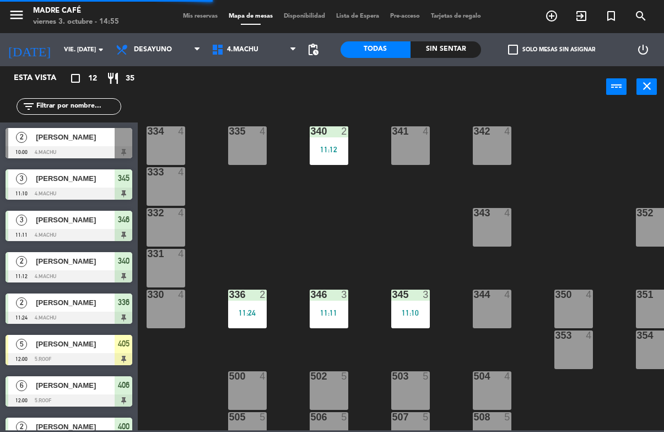
click at [391, 335] on div "334 4 335 4 340 2 11:12 341 4 342 4 333 4 332 4 343 4 352 4 331 4 330 4 336 2 1…" at bounding box center [404, 268] width 520 height 324
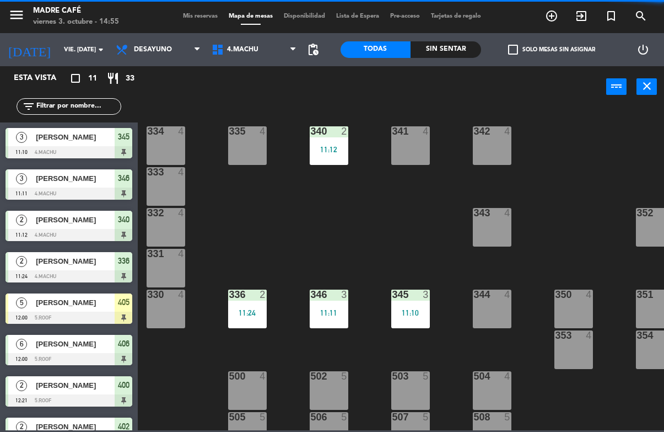
click at [421, 305] on div "345 3 11:10" at bounding box center [410, 308] width 39 height 39
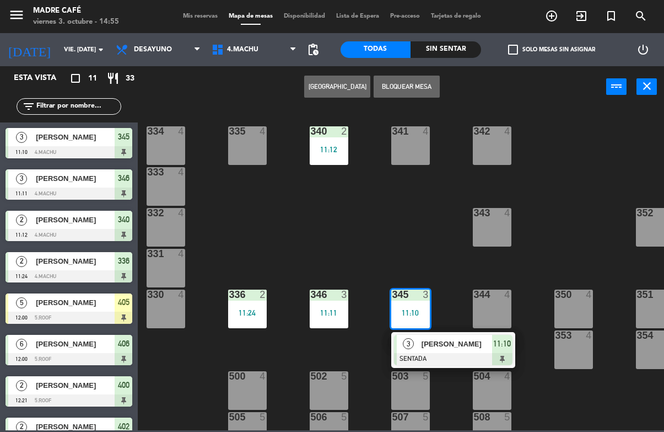
click at [502, 351] on div "11:10" at bounding box center [502, 344] width 20 height 18
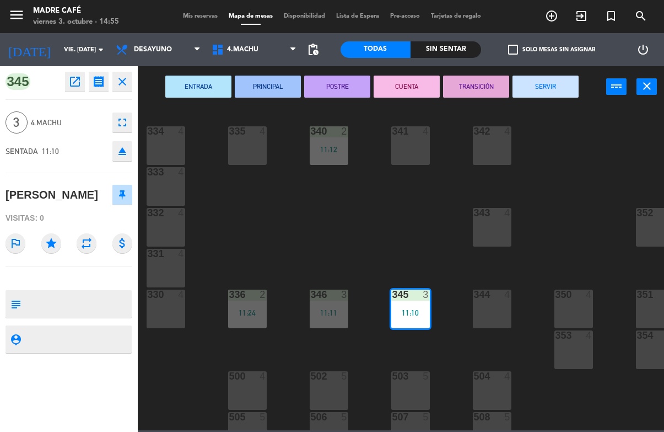
click at [563, 76] on button "SERVIR" at bounding box center [546, 87] width 66 height 22
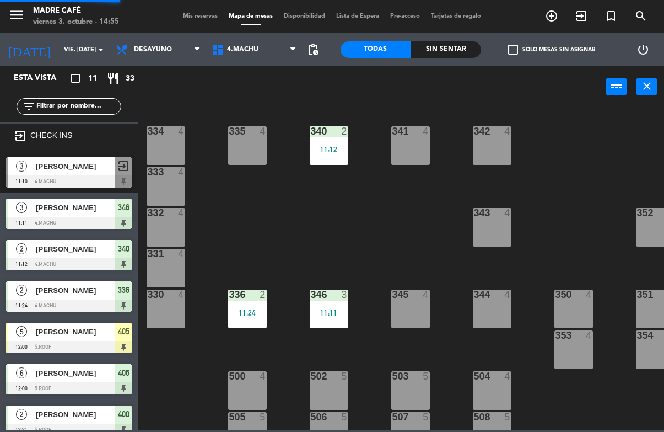
click at [326, 319] on div "346 3 11:11" at bounding box center [329, 308] width 39 height 39
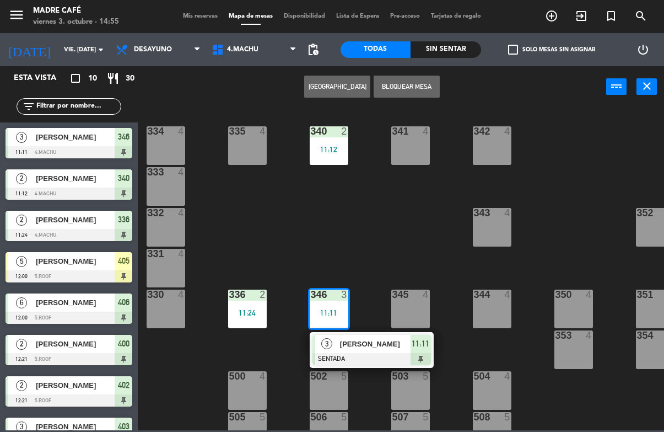
click at [423, 348] on span "11:11" at bounding box center [421, 343] width 18 height 13
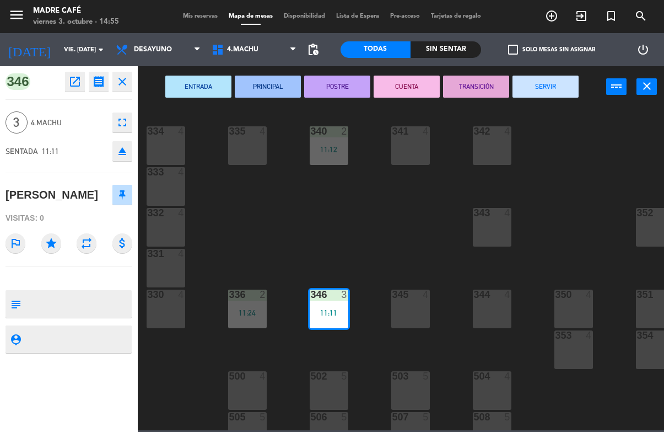
click at [564, 82] on button "SERVIR" at bounding box center [546, 87] width 66 height 22
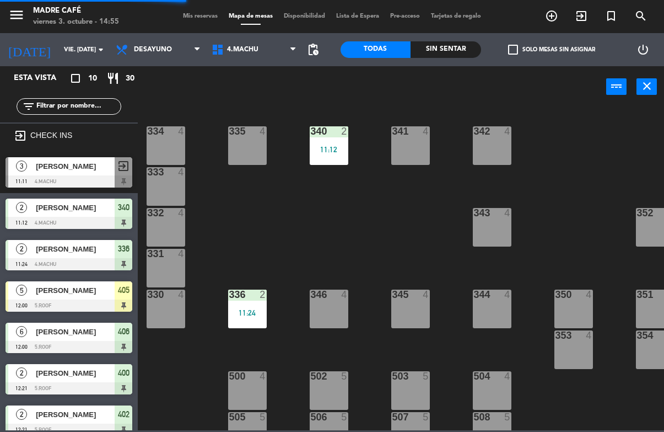
click at [240, 304] on div "336 2 11:24" at bounding box center [247, 308] width 39 height 39
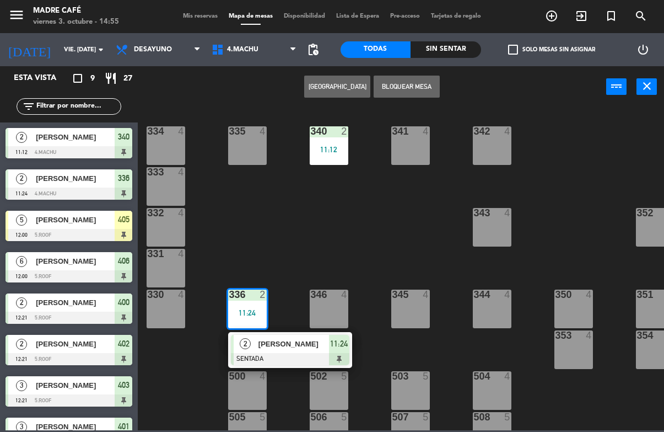
click at [343, 347] on span "11:24" at bounding box center [339, 343] width 18 height 13
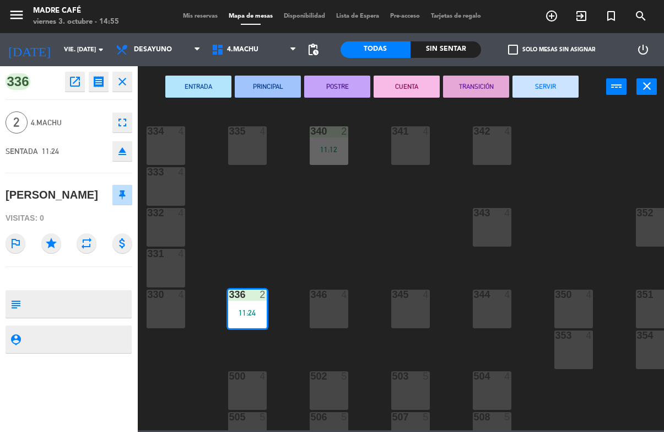
click at [555, 78] on button "SERVIR" at bounding box center [546, 87] width 66 height 22
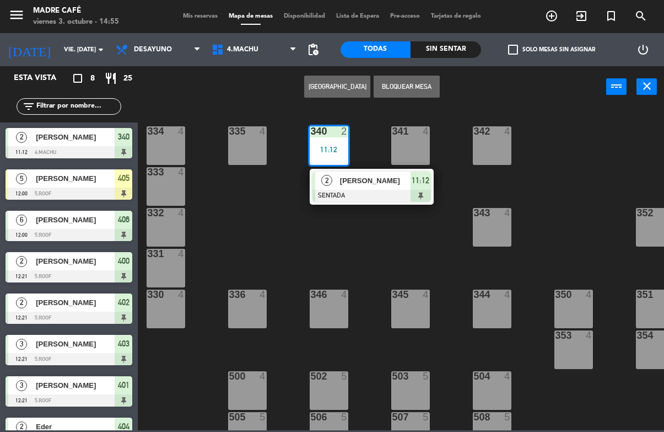
click at [425, 190] on div at bounding box center [372, 196] width 119 height 12
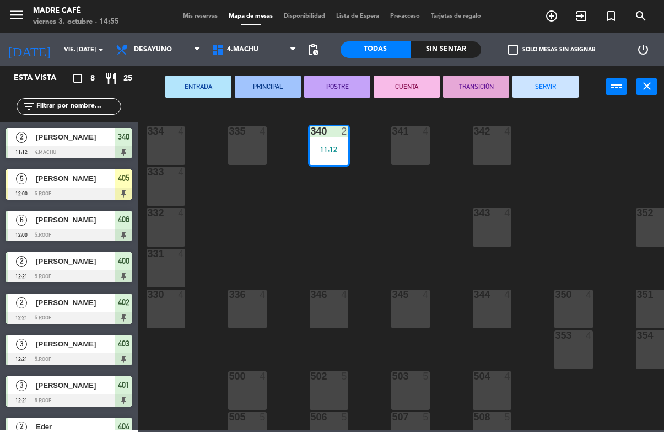
click at [571, 78] on button "SERVIR" at bounding box center [546, 87] width 66 height 22
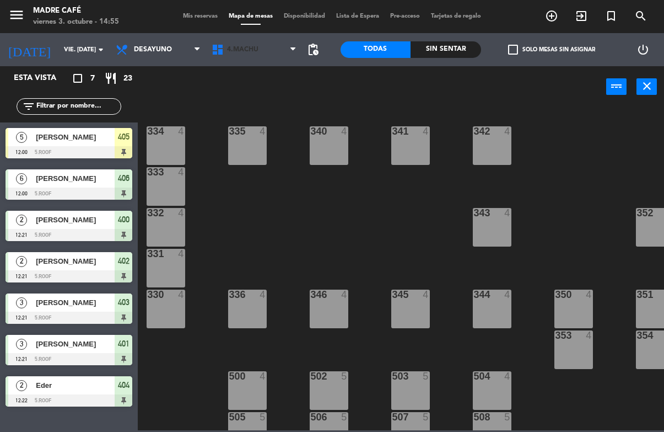
click at [249, 49] on span "4.Machu" at bounding box center [242, 50] width 31 height 8
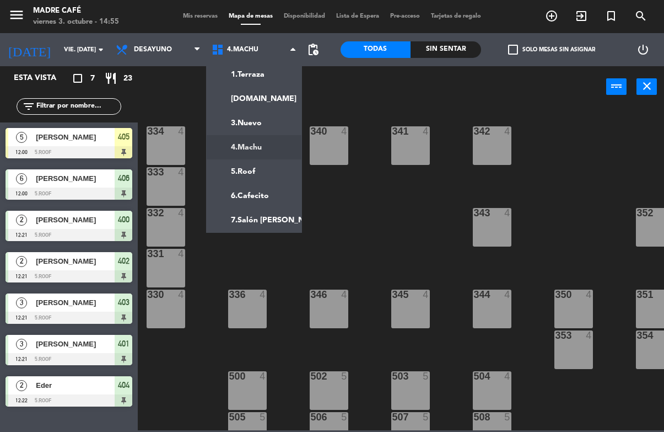
click at [272, 170] on ng-component "menu Madre Café viernes 3. octubre - 14:55 Mis reservas Mapa de mesas Disponibi…" at bounding box center [332, 215] width 664 height 430
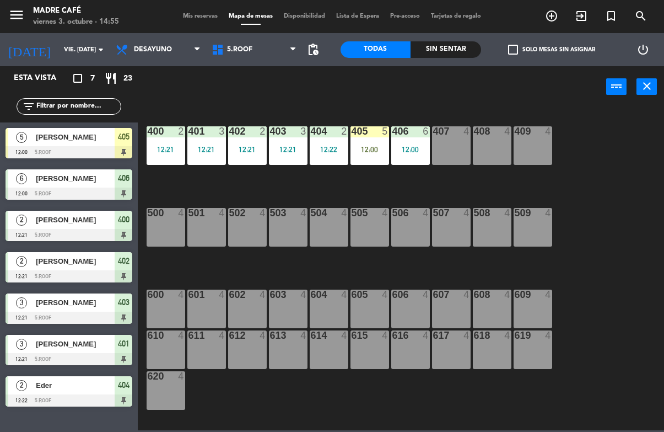
click at [416, 139] on div "406 6 12:00" at bounding box center [410, 145] width 39 height 39
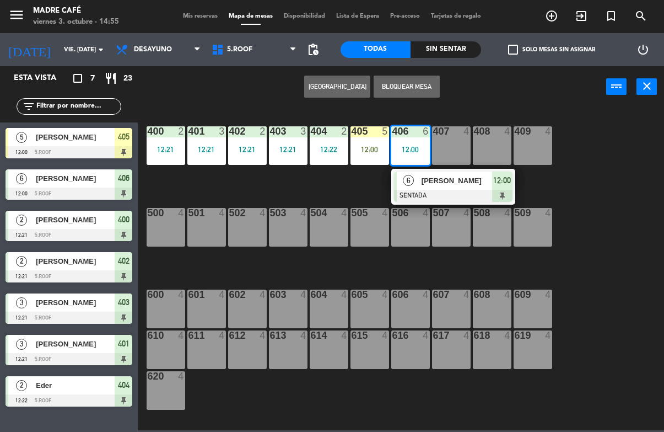
click at [505, 181] on span "12:00" at bounding box center [502, 180] width 18 height 13
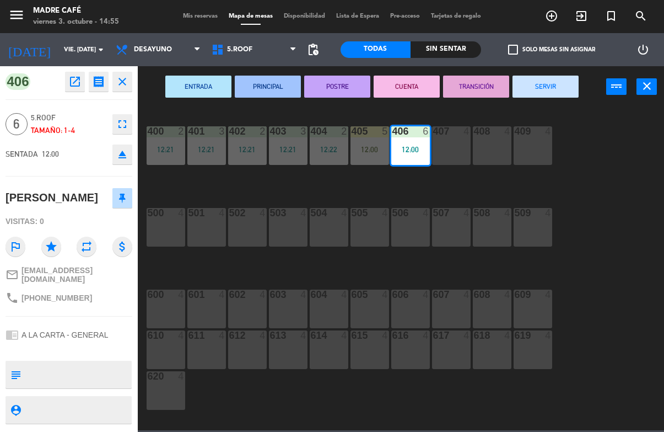
click at [563, 86] on button "SERVIR" at bounding box center [546, 87] width 66 height 22
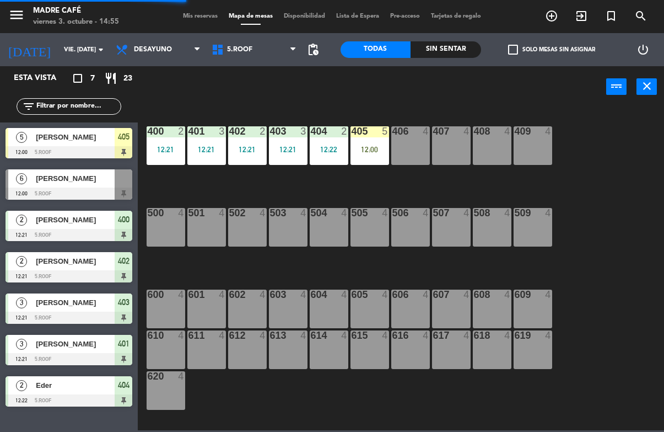
click at [378, 142] on div "405 5 12:00" at bounding box center [370, 145] width 39 height 39
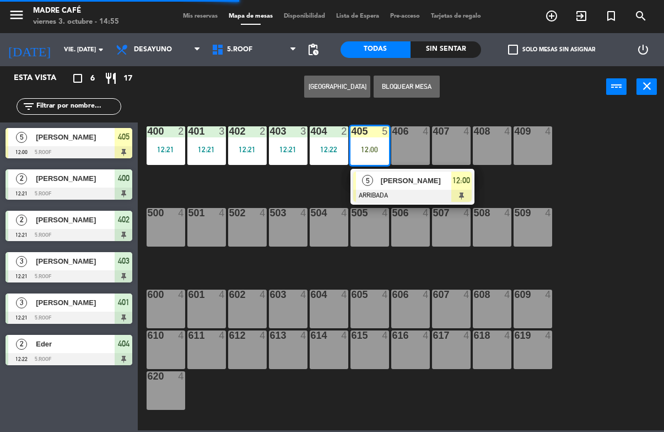
click at [464, 180] on span "12:00" at bounding box center [462, 180] width 18 height 13
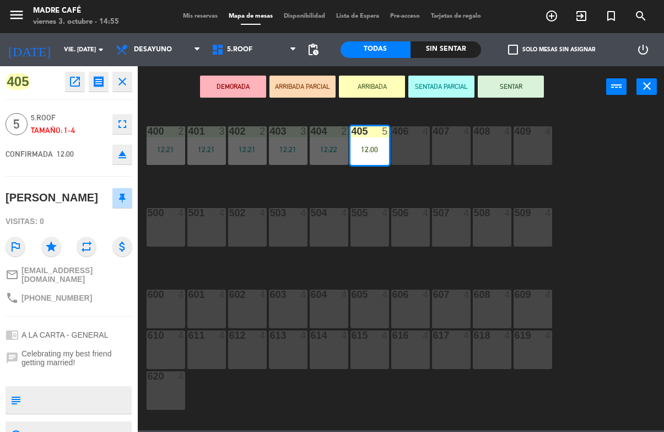
click at [523, 88] on button "SENTAR" at bounding box center [511, 87] width 66 height 22
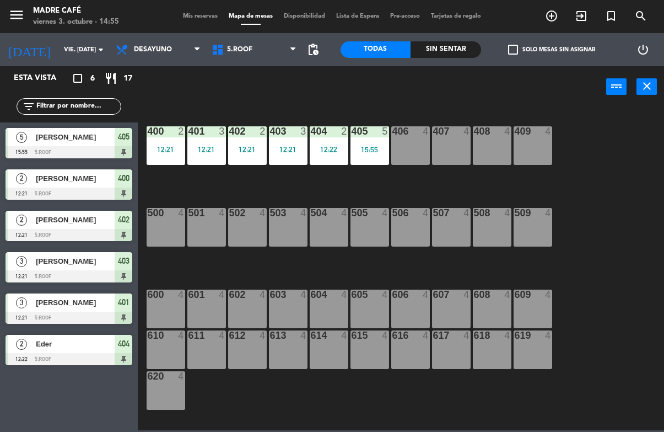
click at [375, 141] on div "405 5 15:55" at bounding box center [370, 145] width 39 height 39
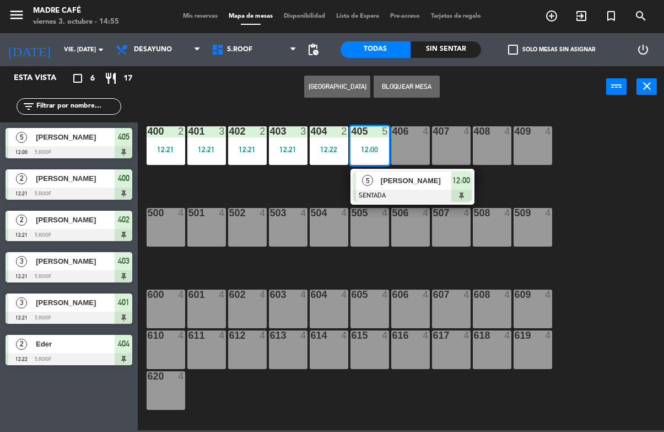
click at [463, 180] on span "12:00" at bounding box center [462, 180] width 18 height 13
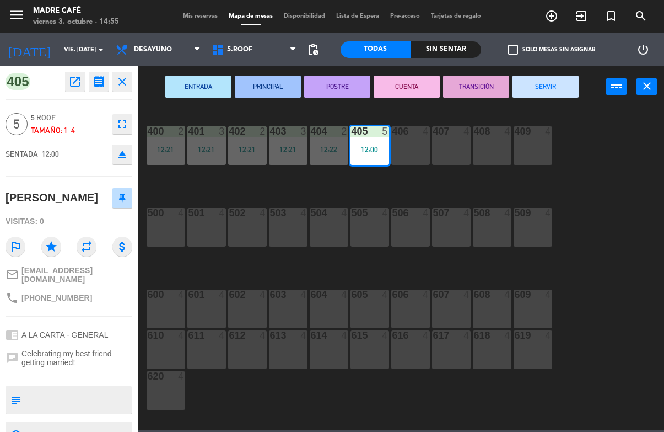
click at [563, 85] on button "SERVIR" at bounding box center [546, 87] width 66 height 22
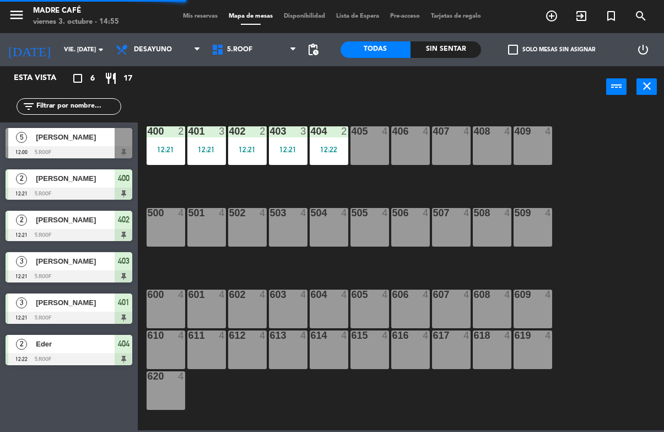
click at [332, 143] on div "404 2 12:22" at bounding box center [329, 145] width 39 height 39
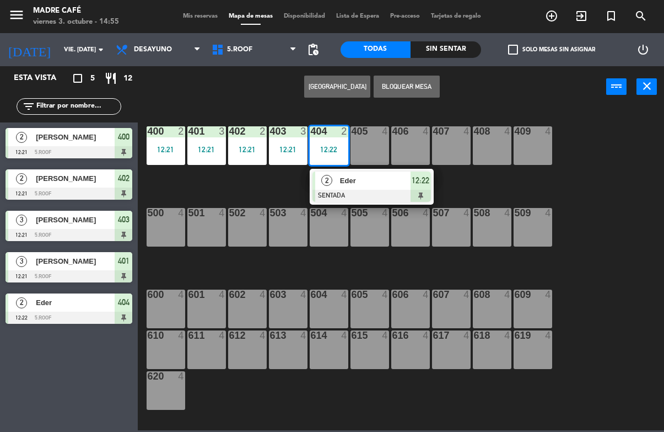
click at [427, 187] on span "12:22" at bounding box center [421, 180] width 18 height 13
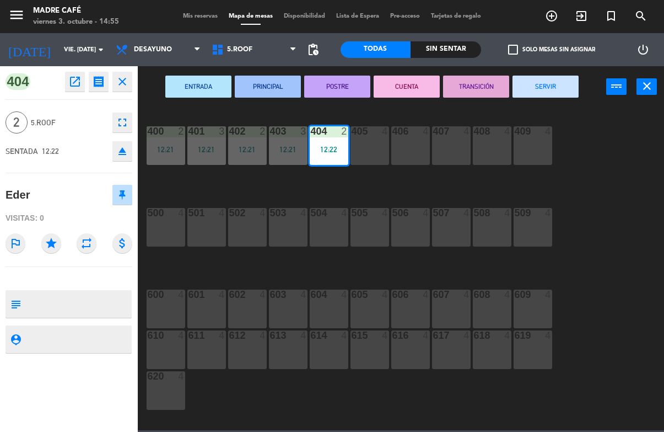
click at [561, 84] on button "SERVIR" at bounding box center [546, 87] width 66 height 22
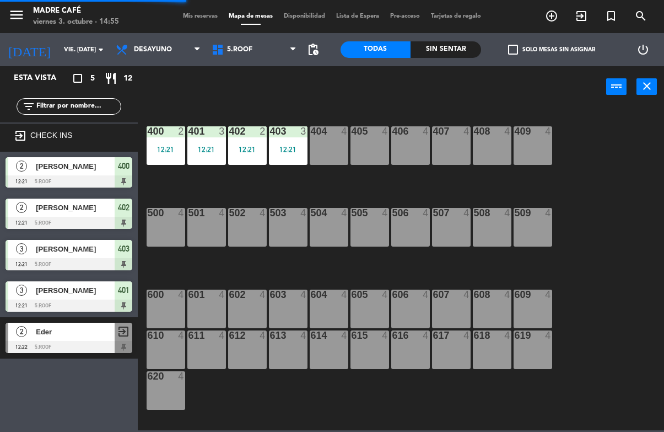
click at [289, 146] on div "12:21" at bounding box center [288, 150] width 39 height 8
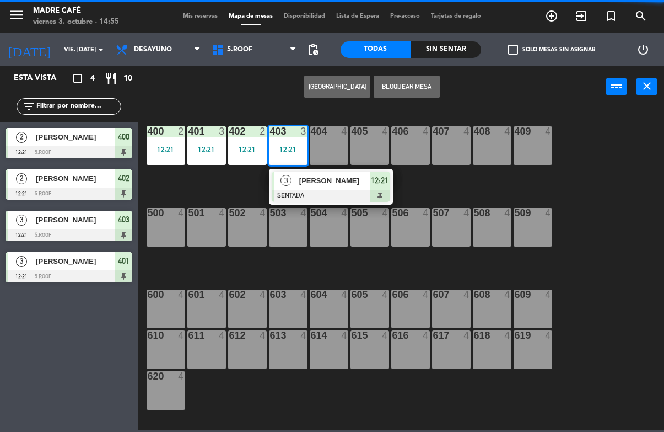
click at [380, 179] on span "12:21" at bounding box center [380, 180] width 18 height 13
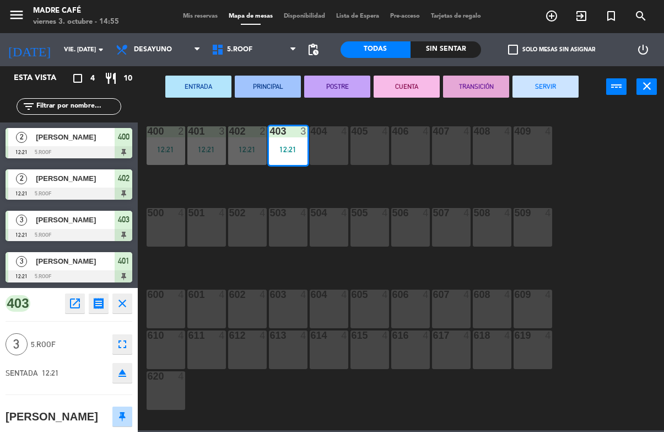
click at [561, 82] on button "SERVIR" at bounding box center [546, 87] width 66 height 22
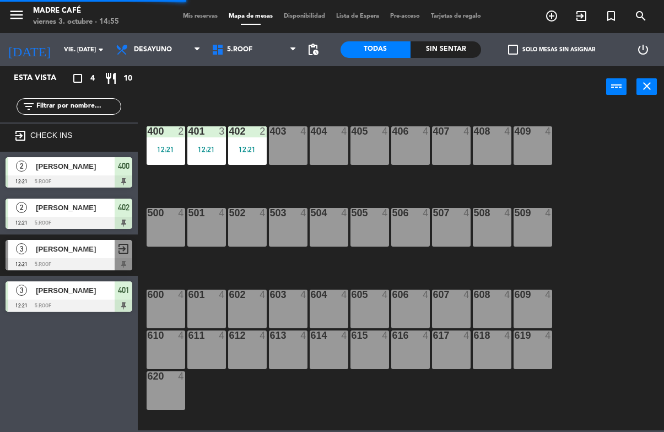
click at [247, 146] on div "12:21" at bounding box center [247, 150] width 39 height 8
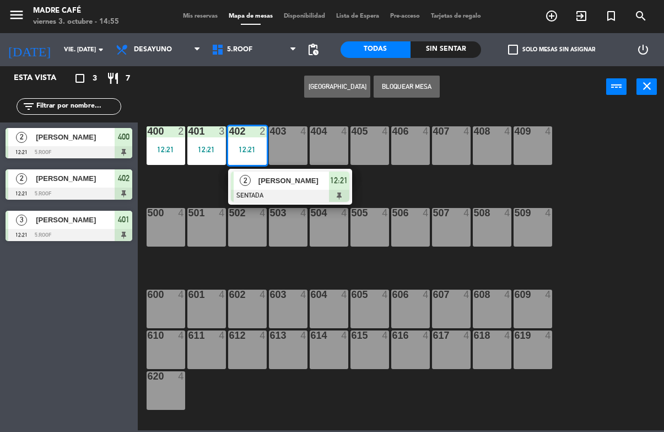
click at [348, 185] on span "12:21" at bounding box center [339, 180] width 18 height 13
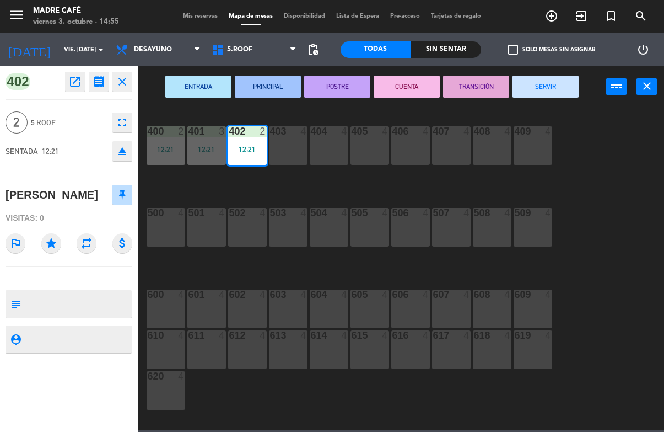
click at [559, 88] on button "SERVIR" at bounding box center [546, 87] width 66 height 22
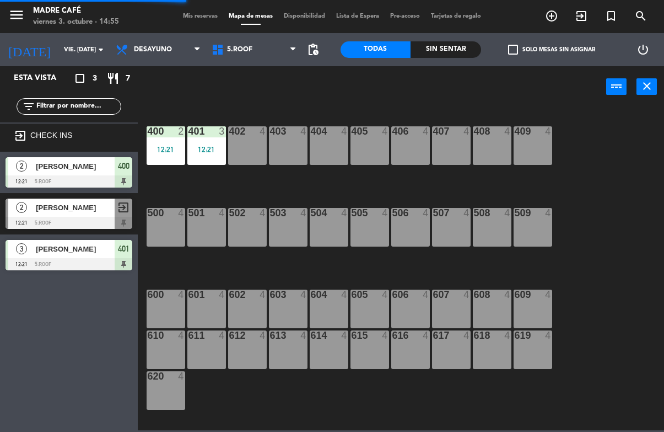
click at [210, 146] on div "12:21" at bounding box center [206, 150] width 39 height 8
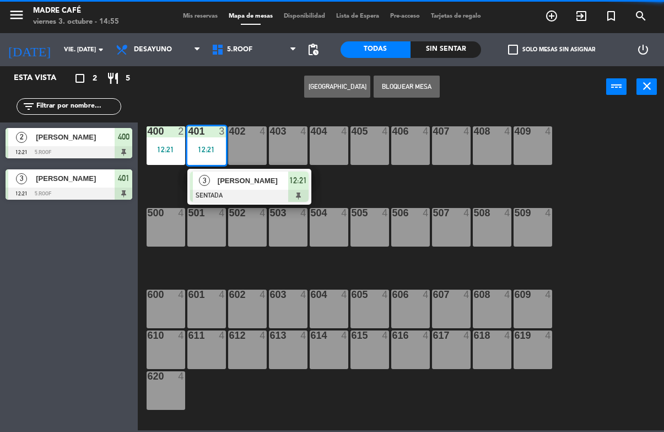
click at [309, 181] on div "3 [PERSON_NAME] SENTADA 12:21" at bounding box center [249, 187] width 124 height 36
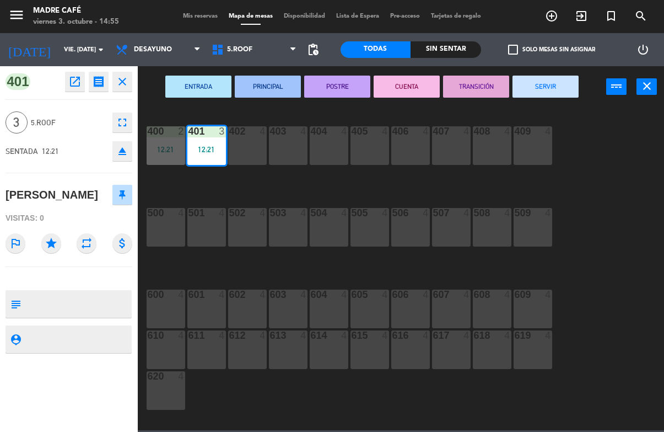
click at [562, 87] on button "SERVIR" at bounding box center [546, 87] width 66 height 22
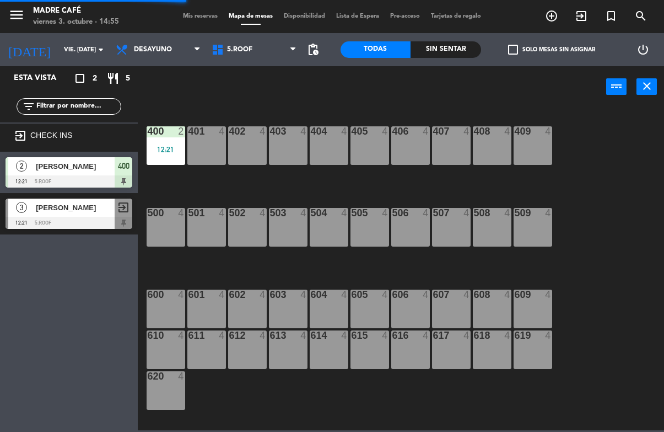
click at [178, 142] on div "400 2 12:21" at bounding box center [166, 145] width 39 height 39
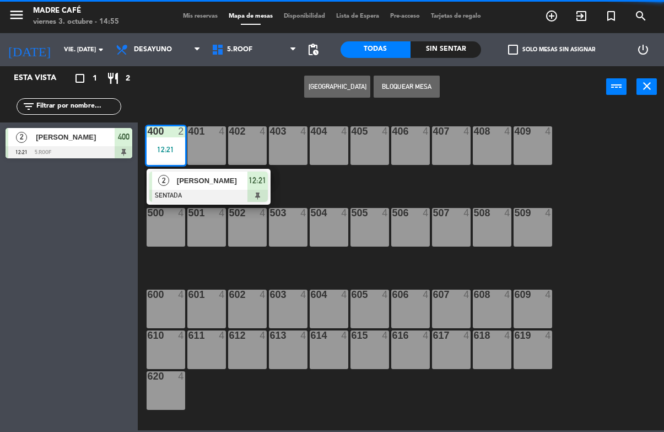
click at [267, 190] on div at bounding box center [208, 196] width 119 height 12
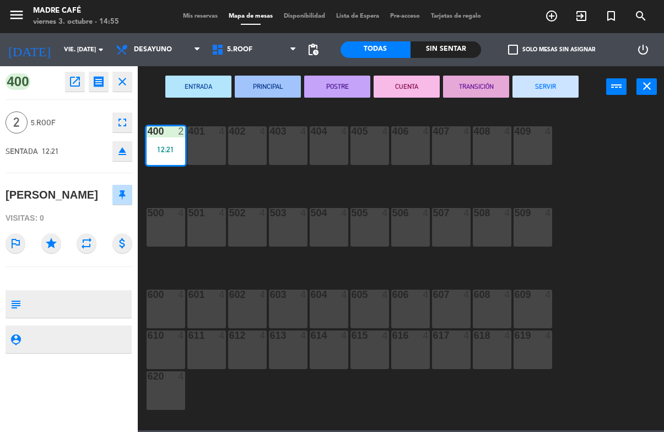
click at [563, 93] on button "SERVIR" at bounding box center [546, 87] width 66 height 22
